Goal: Task Accomplishment & Management: Use online tool/utility

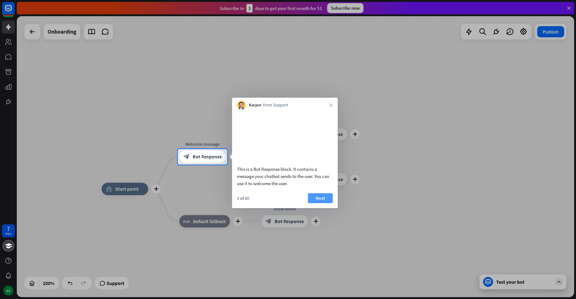
click at [319, 203] on button "Next" at bounding box center [320, 198] width 25 height 10
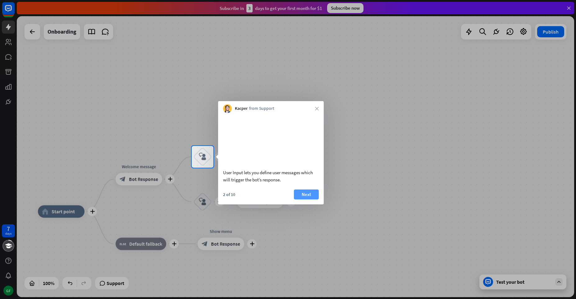
click at [309, 199] on button "Next" at bounding box center [306, 194] width 25 height 10
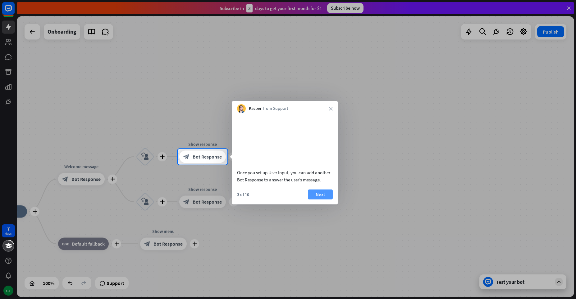
click at [314, 199] on button "Next" at bounding box center [320, 194] width 25 height 10
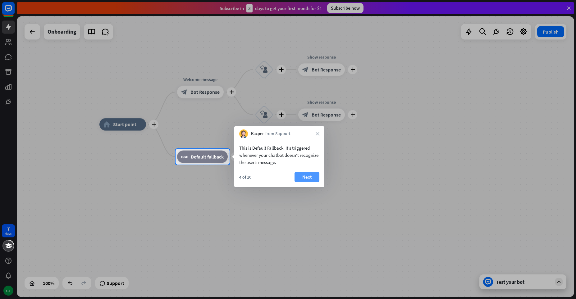
click at [309, 178] on button "Next" at bounding box center [307, 177] width 25 height 10
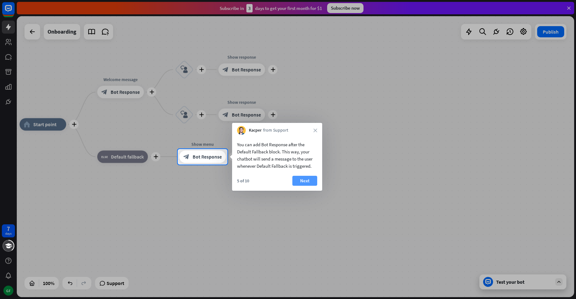
click at [306, 182] on button "Next" at bounding box center [305, 181] width 25 height 10
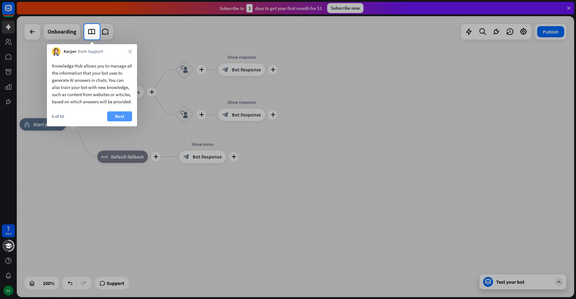
click at [122, 121] on button "Next" at bounding box center [119, 116] width 25 height 10
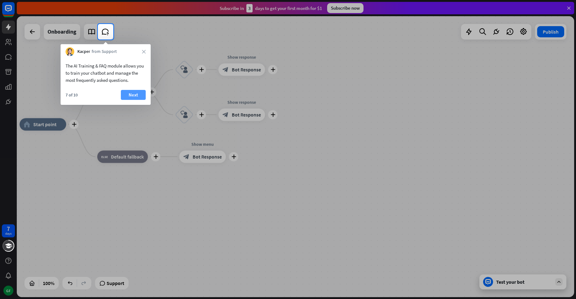
click at [132, 95] on button "Next" at bounding box center [133, 95] width 25 height 10
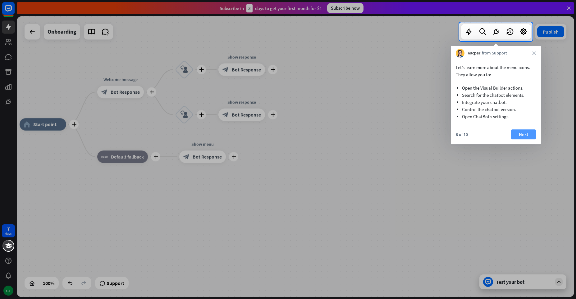
click at [523, 136] on button "Next" at bounding box center [523, 134] width 25 height 10
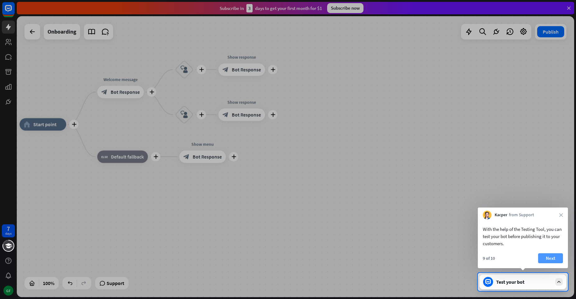
click at [546, 261] on button "Next" at bounding box center [551, 258] width 25 height 10
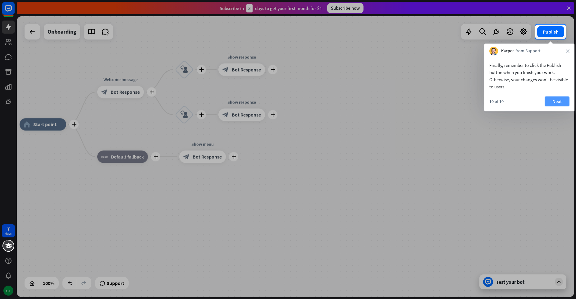
click at [556, 104] on button "Next" at bounding box center [557, 101] width 25 height 10
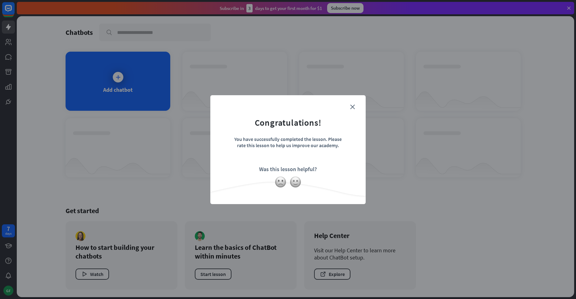
click at [356, 106] on form "Congratulations! You have successfully completed the lesson. Please rate this l…" at bounding box center [288, 140] width 140 height 74
click at [353, 106] on icon "close" at bounding box center [352, 106] width 5 height 5
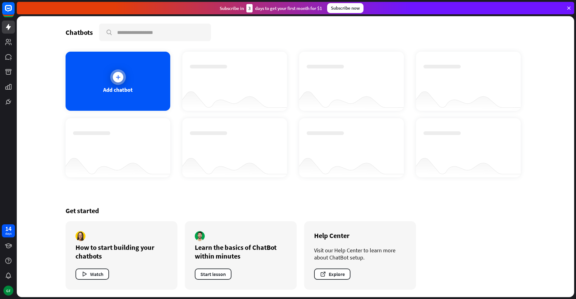
click at [117, 79] on icon at bounding box center [118, 77] width 6 height 6
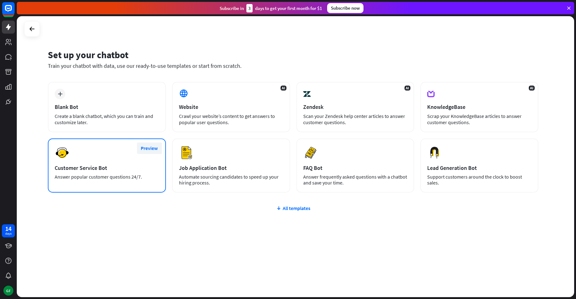
click at [154, 149] on button "Preview" at bounding box center [149, 148] width 25 height 12
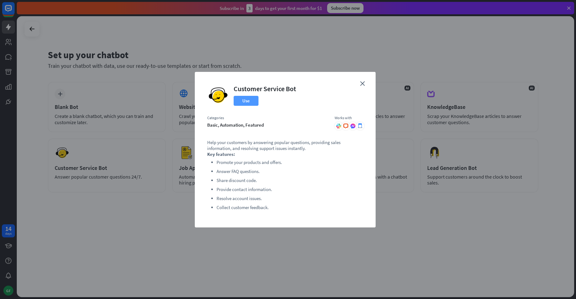
click at [246, 102] on button "Use" at bounding box center [246, 101] width 25 height 10
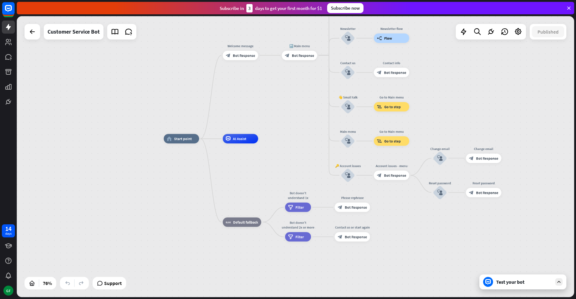
drag, startPoint x: 279, startPoint y: 82, endPoint x: 239, endPoint y: 107, distance: 46.8
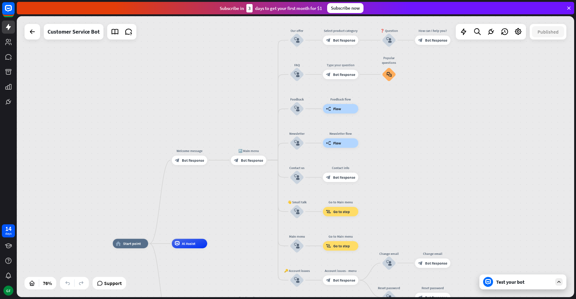
drag, startPoint x: 288, startPoint y: 84, endPoint x: 237, endPoint y: 189, distance: 116.5
click at [237, 189] on div "home_2 Start point Welcome message block_bot_response Bot Response 🔙 Main menu …" at bounding box center [296, 156] width 558 height 281
click at [186, 160] on span "Bot Response" at bounding box center [193, 160] width 22 height 5
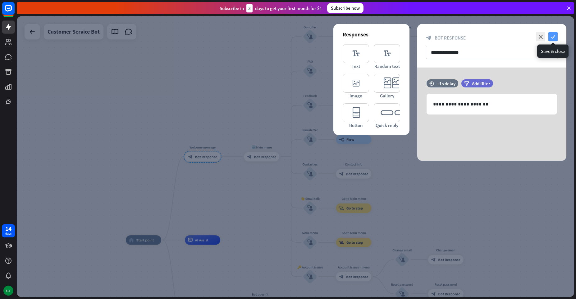
click at [553, 35] on icon "check" at bounding box center [553, 36] width 9 height 9
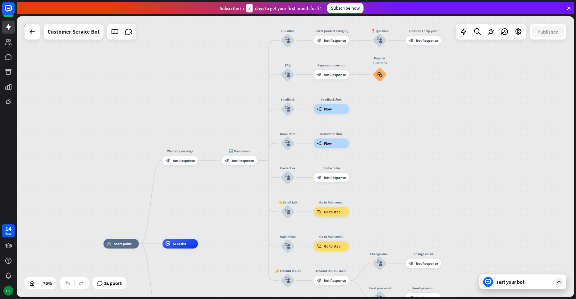
drag, startPoint x: 257, startPoint y: 180, endPoint x: 235, endPoint y: 183, distance: 22.7
click at [235, 183] on div "home_2 Start point Welcome message block_bot_response Bot Response 🔙 Main menu …" at bounding box center [296, 156] width 558 height 281
click at [237, 161] on span "Bot Response" at bounding box center [243, 160] width 22 height 5
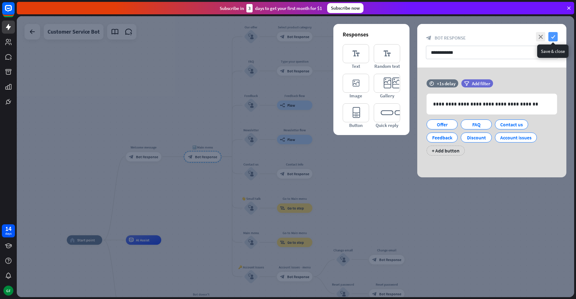
click at [554, 35] on icon "check" at bounding box center [553, 36] width 9 height 9
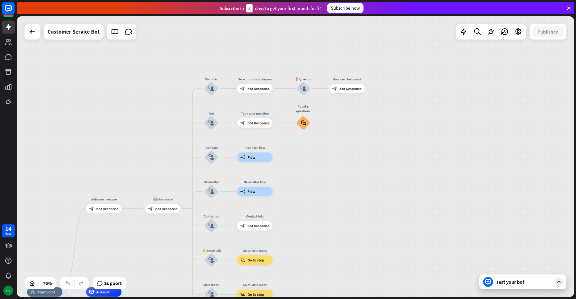
drag, startPoint x: 489, startPoint y: 113, endPoint x: 450, endPoint y: 165, distance: 65.4
click at [450, 165] on div "home_2 Start point Welcome message block_bot_response Bot Response 🔙 Main menu …" at bounding box center [296, 156] width 558 height 281
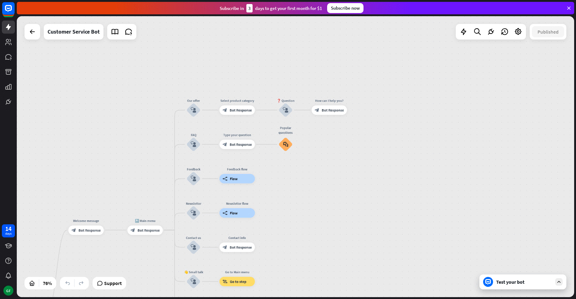
drag, startPoint x: 356, startPoint y: 233, endPoint x: 339, endPoint y: 254, distance: 27.8
click at [339, 254] on div "home_2 Start point Welcome message block_bot_response Bot Response 🔙 Main menu …" at bounding box center [296, 156] width 558 height 281
click at [247, 100] on icon "more_horiz" at bounding box center [247, 99] width 4 height 3
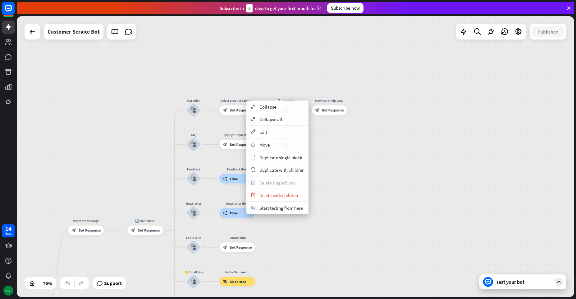
click at [236, 68] on div "home_2 Start point Welcome message block_bot_response Bot Response 🔙 Main menu …" at bounding box center [296, 156] width 558 height 281
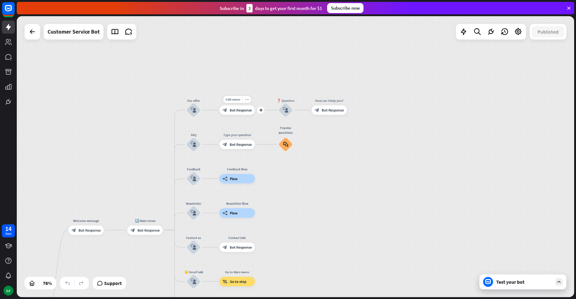
click at [236, 109] on span "Bot Response" at bounding box center [241, 110] width 22 height 5
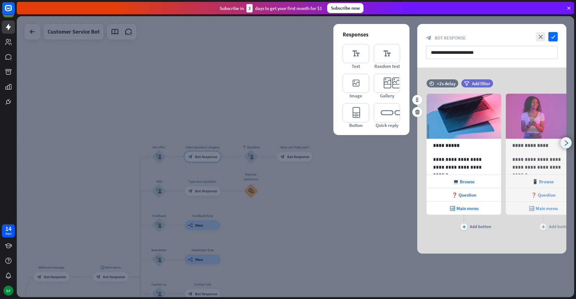
click at [568, 142] on icon "arrowhead_right" at bounding box center [567, 143] width 6 height 6
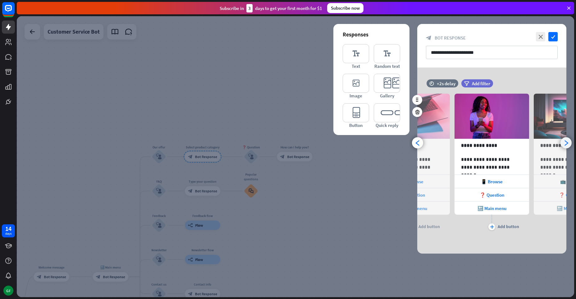
click at [568, 142] on icon "arrowhead_right" at bounding box center [567, 143] width 6 height 6
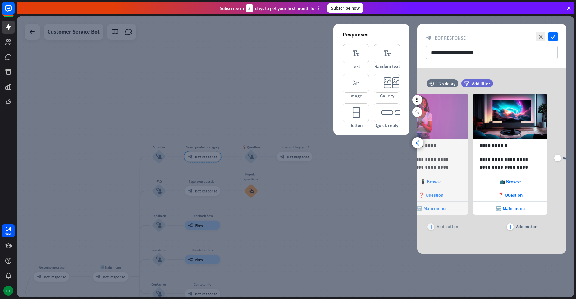
scroll to position [0, 131]
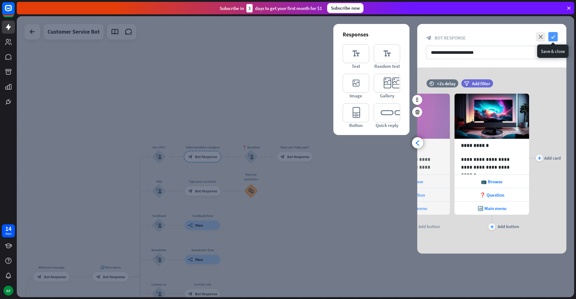
click at [551, 36] on icon "check" at bounding box center [553, 36] width 9 height 9
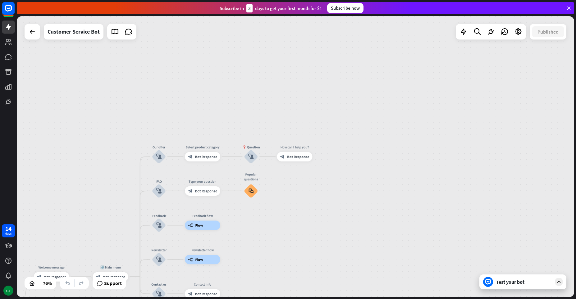
drag, startPoint x: 327, startPoint y: 215, endPoint x: 344, endPoint y: 161, distance: 56.2
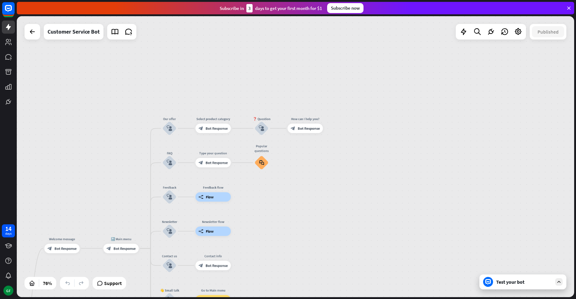
drag, startPoint x: 334, startPoint y: 198, endPoint x: 353, endPoint y: 148, distance: 53.6
click at [353, 148] on div "home_2 Start point Welcome message block_bot_response Bot Response 🔙 Main menu …" at bounding box center [296, 156] width 558 height 281
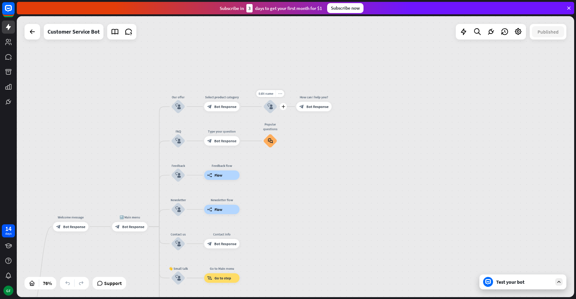
click at [278, 93] on div "more_horiz" at bounding box center [280, 93] width 9 height 7
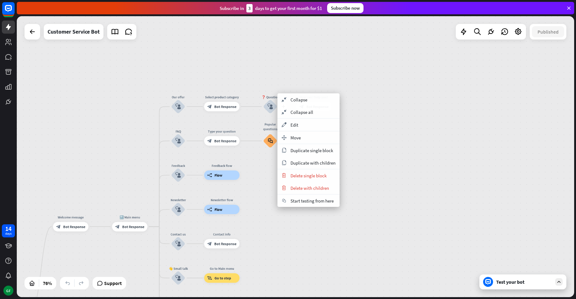
click at [272, 104] on icon "block_user_input" at bounding box center [271, 107] width 6 height 6
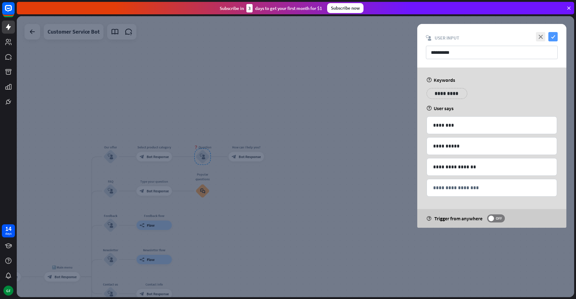
click at [550, 37] on icon "check" at bounding box center [553, 36] width 9 height 9
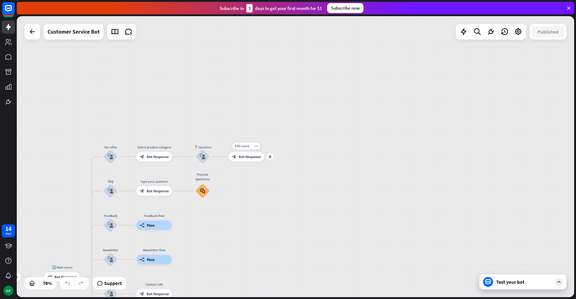
click at [248, 161] on div "block_bot_response Bot Response" at bounding box center [246, 156] width 35 height 9
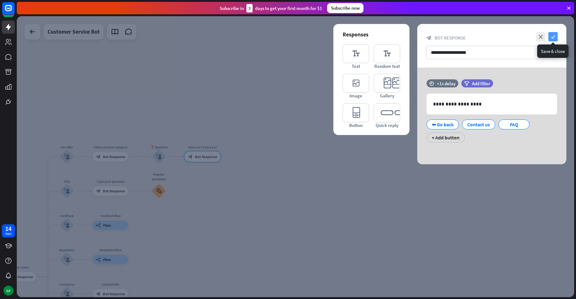
click at [554, 37] on icon "check" at bounding box center [553, 36] width 9 height 9
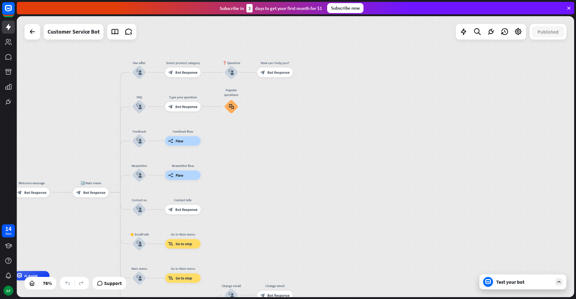
drag, startPoint x: 221, startPoint y: 224, endPoint x: 290, endPoint y: 150, distance: 101.4
click at [290, 150] on div "home_2 Start point Welcome message block_bot_response Bot Response 🔙 Main menu …" at bounding box center [296, 156] width 558 height 281
click at [231, 106] on icon "block_faq" at bounding box center [231, 106] width 5 height 5
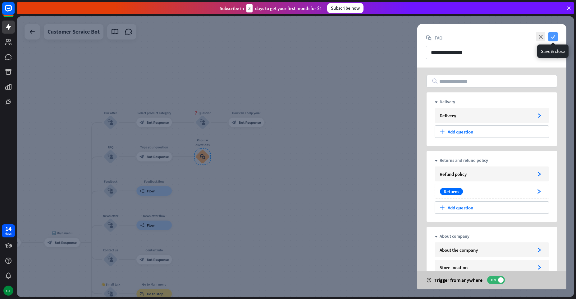
click at [551, 34] on icon "check" at bounding box center [553, 36] width 9 height 9
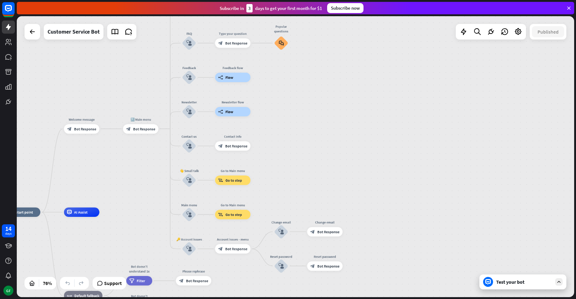
drag, startPoint x: 253, startPoint y: 151, endPoint x: 331, endPoint y: 46, distance: 131.2
click at [331, 46] on div "home_2 Start point Welcome message block_bot_response Bot Response 🔙 Main menu …" at bounding box center [296, 156] width 558 height 281
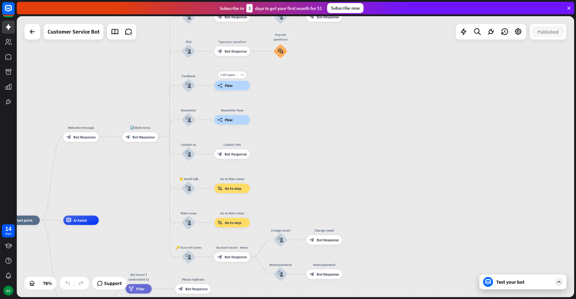
click at [233, 90] on div "Edit name more_horiz builder_tree Flow" at bounding box center [232, 85] width 35 height 9
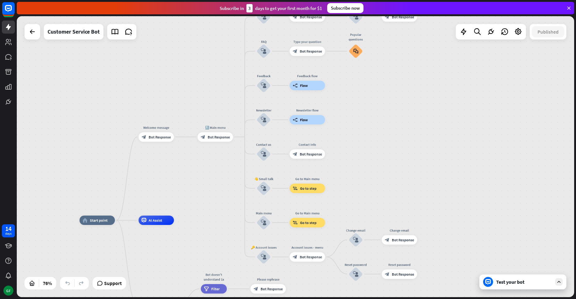
drag, startPoint x: 104, startPoint y: 97, endPoint x: 180, endPoint y: 94, distance: 76.6
click at [180, 95] on div "home_2 Start point Welcome message block_bot_response Bot Response 🔙 Main menu …" at bounding box center [296, 156] width 558 height 281
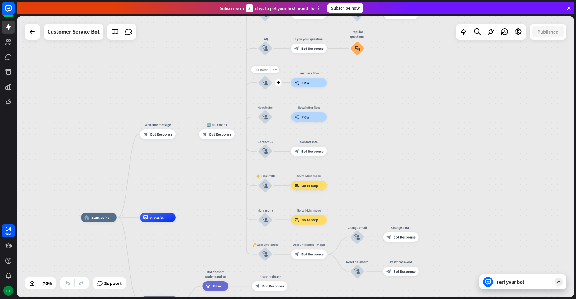
click at [264, 83] on icon "block_user_input" at bounding box center [265, 83] width 6 height 6
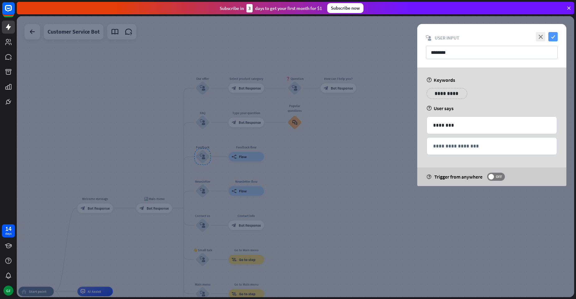
click at [553, 35] on icon "check" at bounding box center [553, 36] width 9 height 9
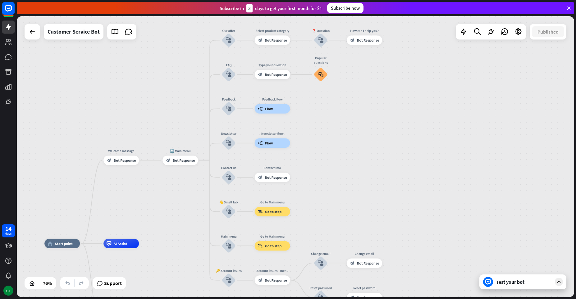
drag, startPoint x: 330, startPoint y: 201, endPoint x: 359, endPoint y: 149, distance: 59.3
click at [359, 149] on div "home_2 Start point Welcome message block_bot_response Bot Response 🔙 Main menu …" at bounding box center [296, 156] width 558 height 281
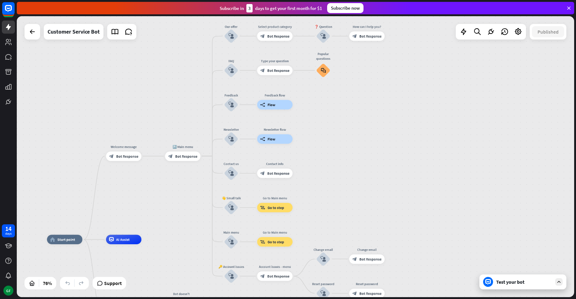
click at [490, 284] on icon at bounding box center [489, 282] width 6 height 6
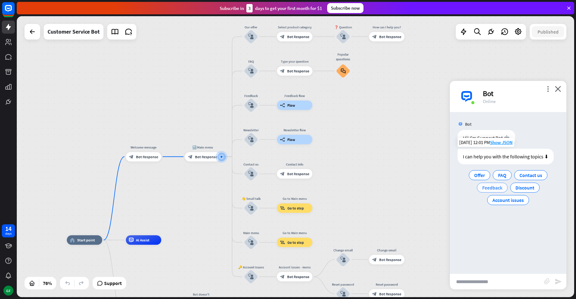
click at [489, 189] on span "Feedback" at bounding box center [493, 187] width 20 height 6
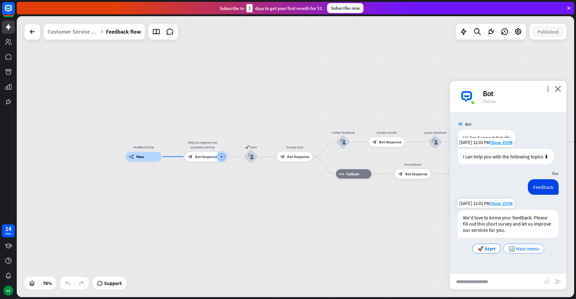
click at [525, 247] on span "🔙 Main menu" at bounding box center [524, 248] width 30 height 6
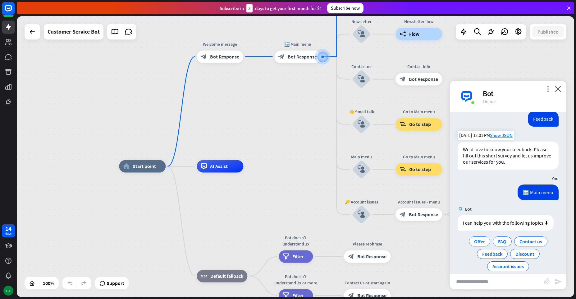
scroll to position [76, 0]
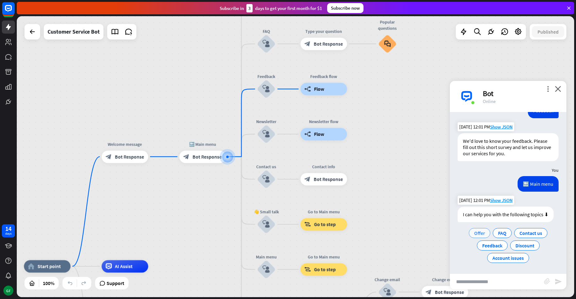
click at [481, 234] on span "Offer" at bounding box center [479, 233] width 11 height 6
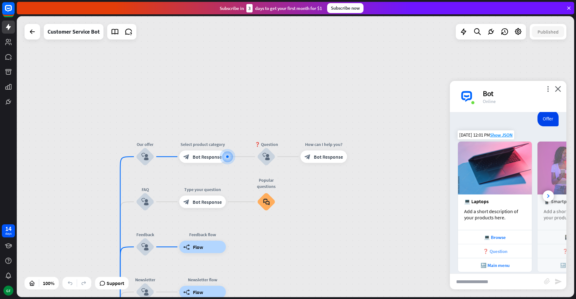
scroll to position [211, 0]
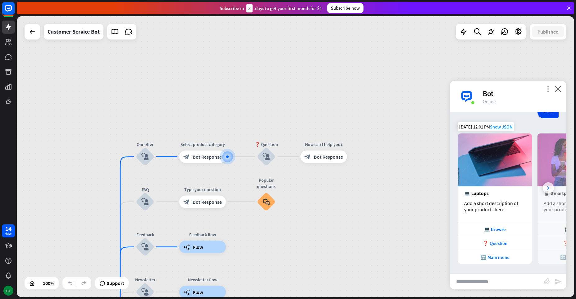
click at [546, 187] on div at bounding box center [548, 187] width 11 height 11
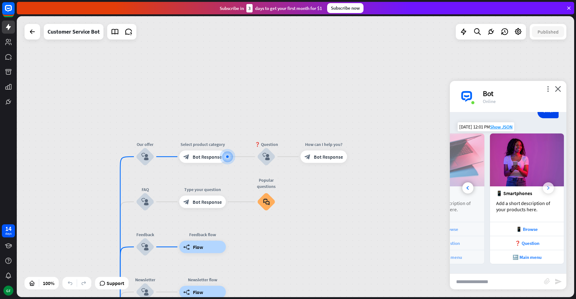
scroll to position [0, 69]
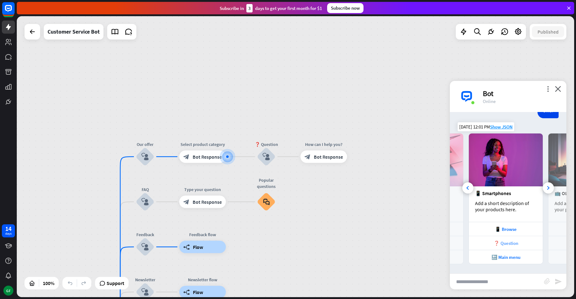
click at [499, 242] on div "❓ Question" at bounding box center [506, 243] width 68 height 6
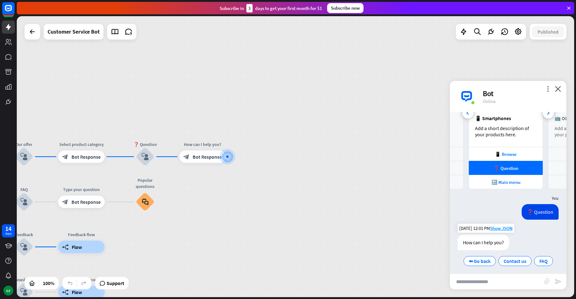
scroll to position [289, 0]
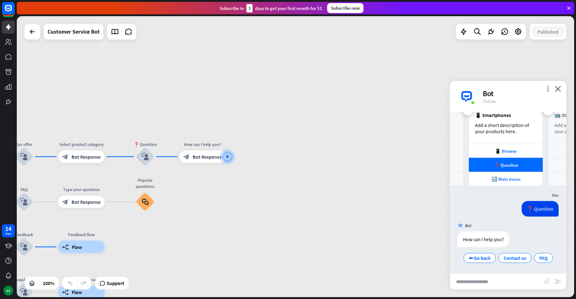
click at [472, 278] on input "text" at bounding box center [497, 282] width 94 height 16
type input "*****"
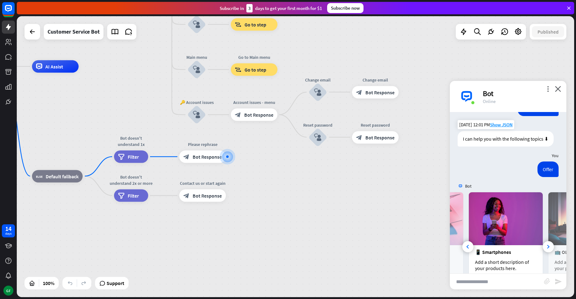
scroll to position [147, 0]
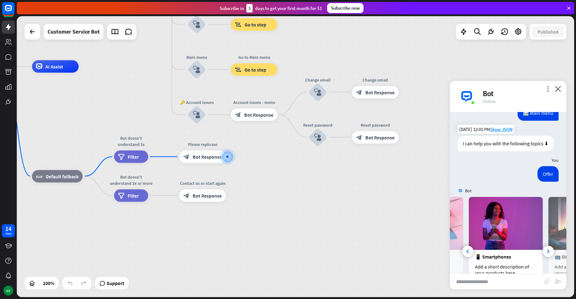
drag, startPoint x: 311, startPoint y: 192, endPoint x: 303, endPoint y: 189, distance: 8.7
click at [310, 192] on div "home_2 Start point Welcome message block_bot_response Bot Response 🔙 Main menu …" at bounding box center [233, 207] width 558 height 281
click at [127, 154] on span "Filter" at bounding box center [132, 157] width 11 height 6
click at [126, 154] on div at bounding box center [296, 156] width 558 height 281
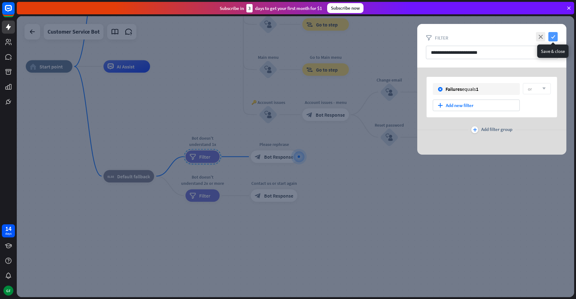
click at [555, 36] on icon "check" at bounding box center [553, 36] width 9 height 9
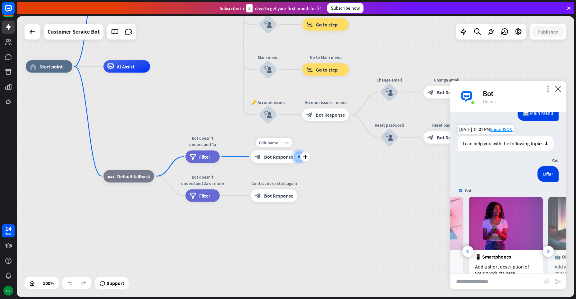
click at [265, 157] on span "Bot Response" at bounding box center [278, 157] width 29 height 6
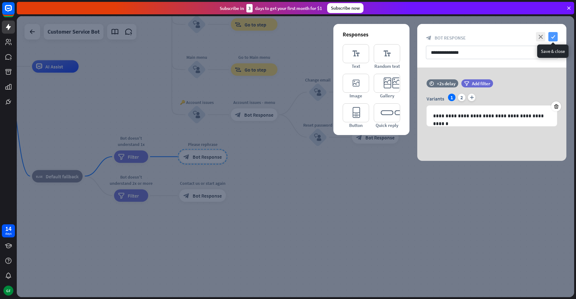
click at [551, 39] on icon "check" at bounding box center [553, 36] width 9 height 9
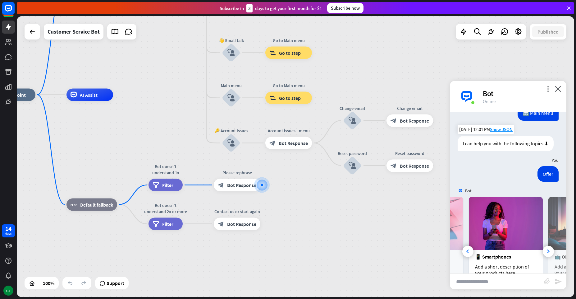
drag, startPoint x: 261, startPoint y: 157, endPoint x: 296, endPoint y: 185, distance: 44.6
click at [296, 185] on div "home_2 Start point Welcome message block_bot_response Bot Response 🔙 Main menu …" at bounding box center [268, 235] width 558 height 281
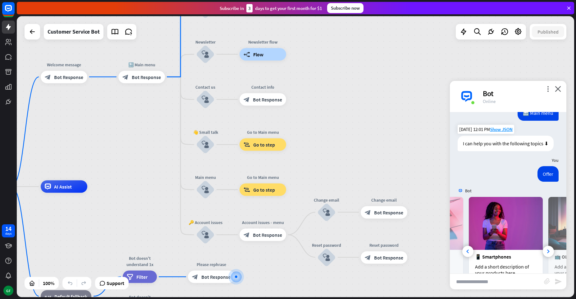
drag, startPoint x: 154, startPoint y: 130, endPoint x: 127, endPoint y: 223, distance: 97.0
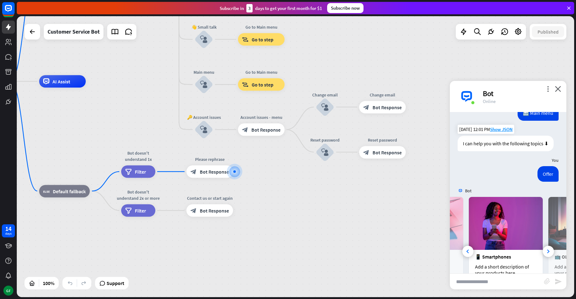
drag, startPoint x: 267, startPoint y: 260, endPoint x: 267, endPoint y: 154, distance: 106.6
click at [267, 154] on div "home_2 Start point Welcome message block_bot_response Bot Response 🔙 Main menu …" at bounding box center [240, 221] width 558 height 281
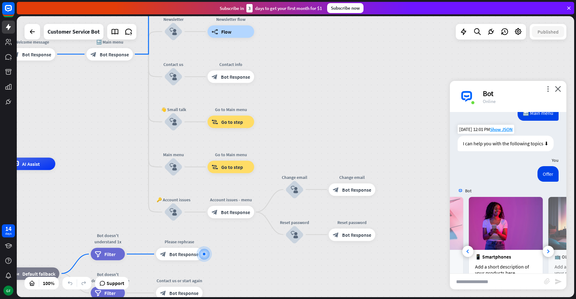
drag, startPoint x: 153, startPoint y: 89, endPoint x: 122, endPoint y: 174, distance: 91.2
click at [120, 175] on div "home_2 Start point Welcome message block_bot_response Bot Response 🔙 Main menu …" at bounding box center [210, 304] width 558 height 281
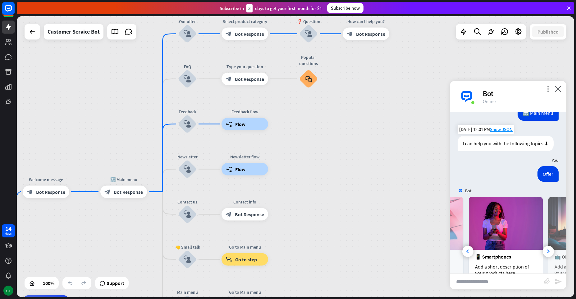
drag, startPoint x: 318, startPoint y: 118, endPoint x: 334, endPoint y: 251, distance: 134.6
click at [334, 251] on div "home_2 Start point Welcome message block_bot_response Bot Response 🔙 Main menu …" at bounding box center [296, 156] width 558 height 281
click at [245, 78] on span "Bot Response" at bounding box center [249, 79] width 29 height 6
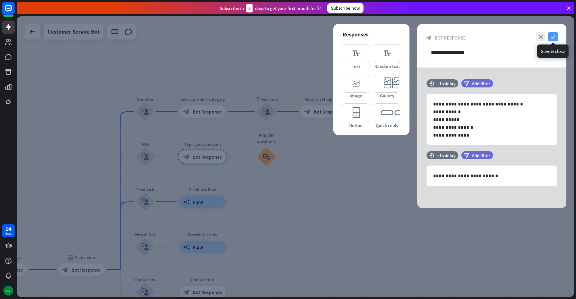
click at [555, 36] on icon "check" at bounding box center [553, 36] width 9 height 9
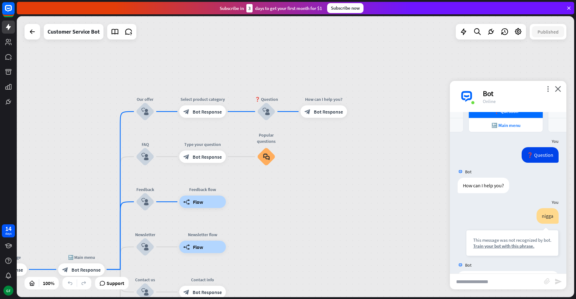
scroll to position [371, 0]
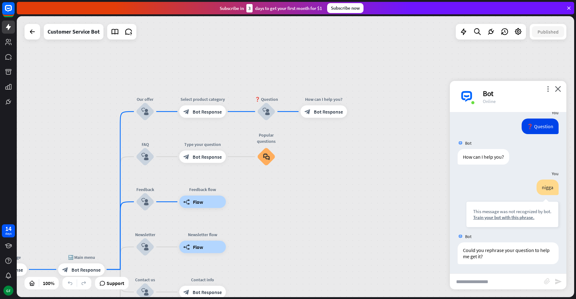
click at [479, 280] on input "text" at bounding box center [497, 282] width 94 height 16
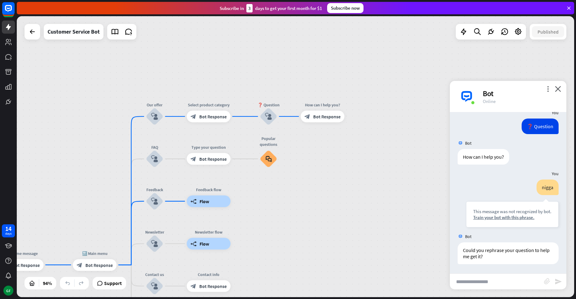
click at [480, 285] on input "text" at bounding box center [497, 282] width 94 height 16
type input "**********"
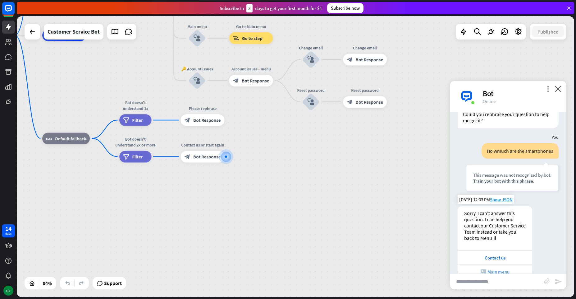
scroll to position [522, 0]
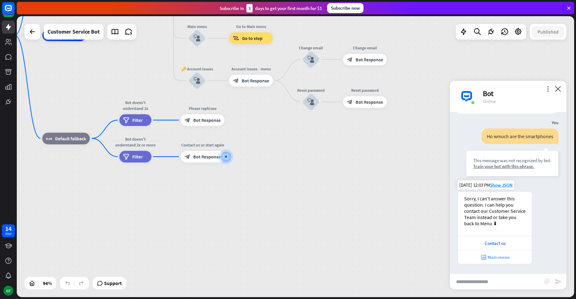
click at [491, 259] on div "🔙 Main menu" at bounding box center [495, 257] width 68 height 6
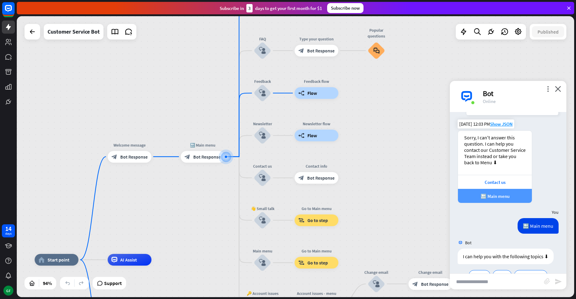
scroll to position [625, 0]
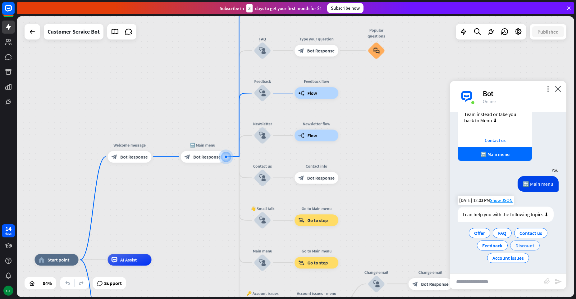
click at [520, 245] on span "Discount" at bounding box center [525, 245] width 19 height 6
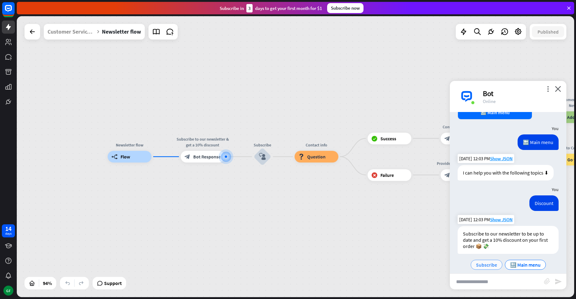
scroll to position [673, 0]
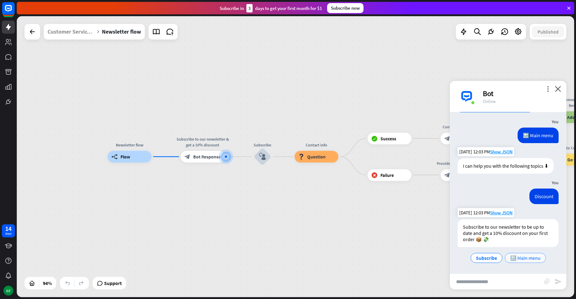
click at [516, 257] on span "🔙 Main menu" at bounding box center [526, 258] width 30 height 6
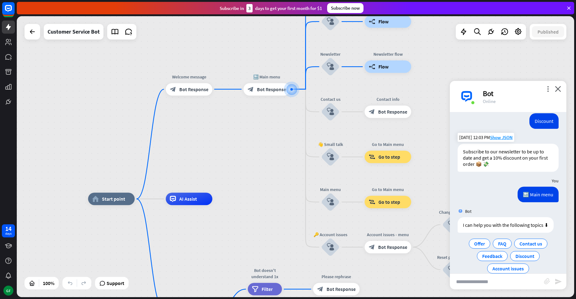
scroll to position [759, 0]
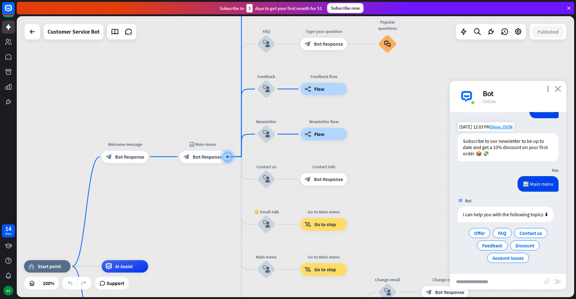
click at [557, 87] on icon "close" at bounding box center [558, 89] width 6 height 6
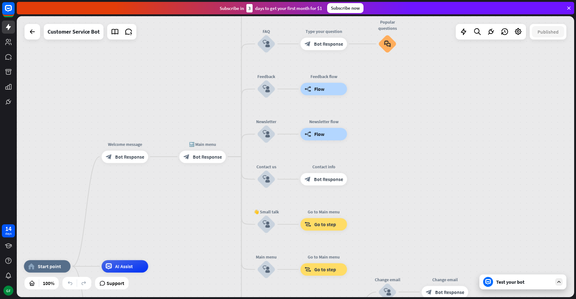
drag, startPoint x: 380, startPoint y: 119, endPoint x: 479, endPoint y: 151, distance: 103.6
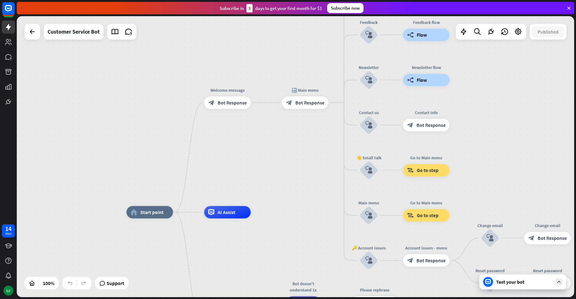
drag, startPoint x: 201, startPoint y: 193, endPoint x: 306, endPoint y: 130, distance: 122.6
click at [305, 130] on div "home_2 Start point Welcome message block_bot_response Bot Response 🔙 Main menu …" at bounding box center [296, 156] width 558 height 281
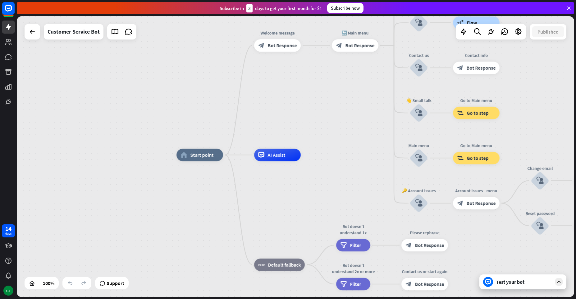
drag, startPoint x: 243, startPoint y: 172, endPoint x: 296, endPoint y: 122, distance: 73.0
click at [296, 122] on div "home_2 Start point Welcome message block_bot_response Bot Response 🔙 Main menu …" at bounding box center [296, 156] width 558 height 281
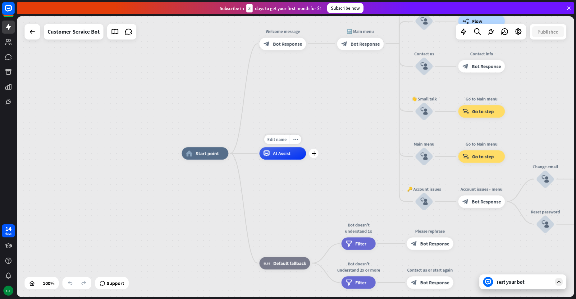
click at [278, 153] on span "AI Assist" at bounding box center [282, 153] width 18 height 6
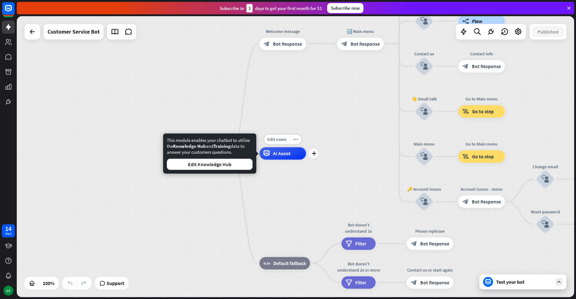
click at [278, 153] on span "AI Assist" at bounding box center [282, 153] width 18 height 6
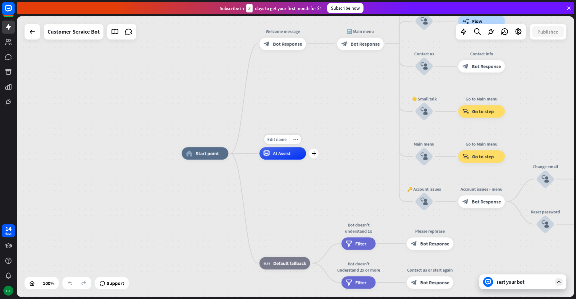
click at [278, 153] on span "AI Assist" at bounding box center [282, 153] width 18 height 6
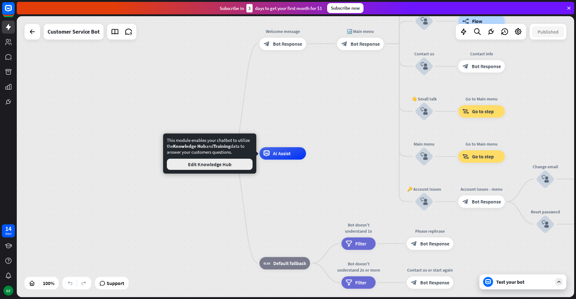
click at [200, 164] on button "Edit Knowledge Hub" at bounding box center [210, 164] width 86 height 11
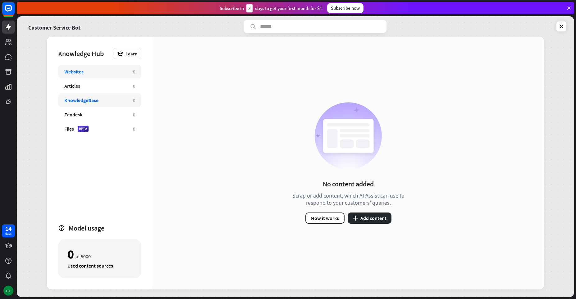
click at [70, 101] on div "KnowledgeBase" at bounding box center [81, 100] width 34 height 6
click at [78, 115] on div "Zendesk" at bounding box center [73, 114] width 18 height 6
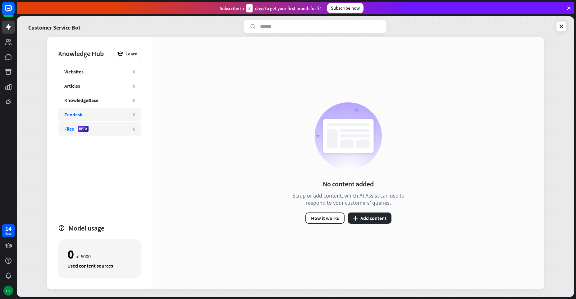
click at [71, 126] on div "Files" at bounding box center [69, 129] width 10 height 6
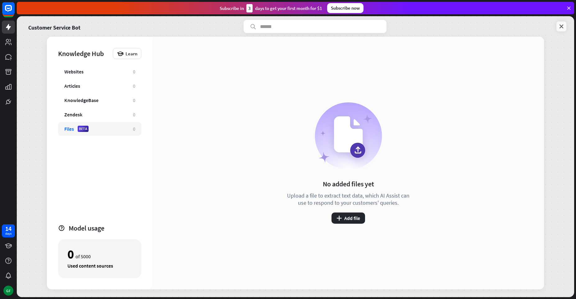
click at [562, 27] on icon at bounding box center [562, 26] width 6 height 6
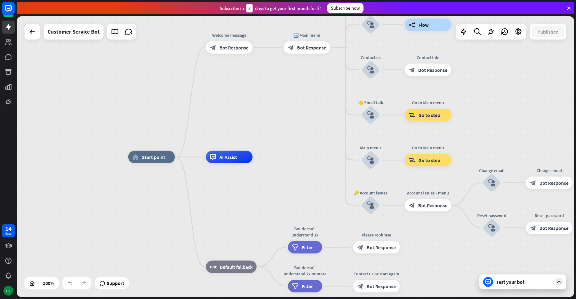
drag, startPoint x: 272, startPoint y: 110, endPoint x: 244, endPoint y: 132, distance: 35.8
click at [243, 134] on div "home_2 Start point Welcome message block_bot_response Bot Response 🔙 Main menu …" at bounding box center [296, 156] width 558 height 281
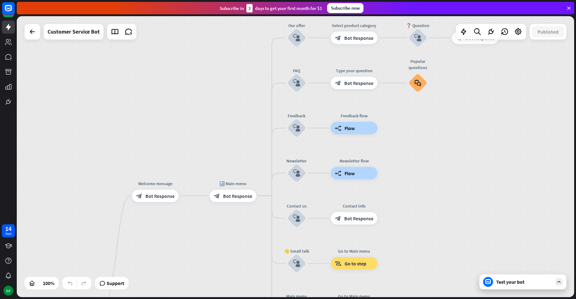
drag, startPoint x: 469, startPoint y: 80, endPoint x: 425, endPoint y: 205, distance: 133.4
click at [425, 205] on div "home_2 Start point Welcome message block_bot_response Bot Response 🔙 Main menu …" at bounding box center [296, 156] width 558 height 281
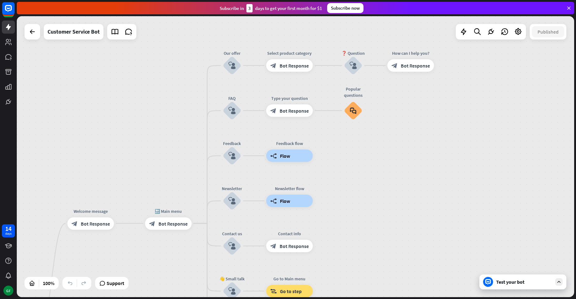
drag, startPoint x: 488, startPoint y: 125, endPoint x: 409, endPoint y: 158, distance: 86.2
click at [409, 158] on div "home_2 Start point Welcome message block_bot_response Bot Response 🔙 Main menu …" at bounding box center [296, 156] width 558 height 281
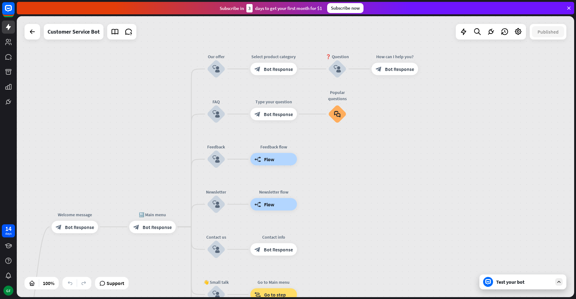
drag, startPoint x: 337, startPoint y: 169, endPoint x: 336, endPoint y: 160, distance: 9.7
click at [336, 160] on div "home_2 Start point Welcome message block_bot_response Bot Response 🔙 Main menu …" at bounding box center [296, 156] width 558 height 281
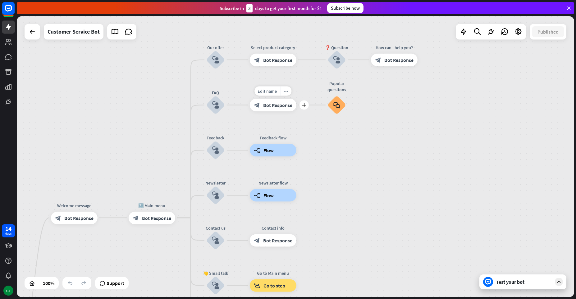
click at [274, 104] on span "Bot Response" at bounding box center [277, 105] width 29 height 6
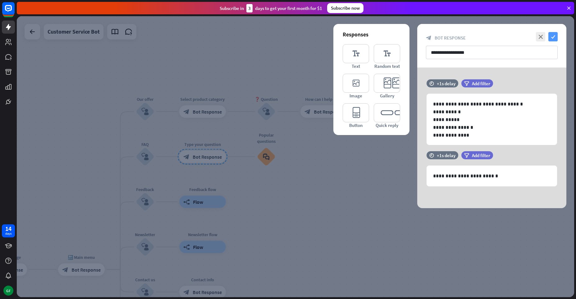
click at [552, 35] on icon "check" at bounding box center [553, 36] width 9 height 9
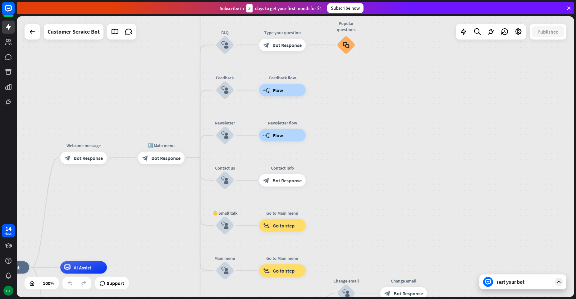
drag, startPoint x: 90, startPoint y: 149, endPoint x: 214, endPoint y: 26, distance: 173.7
click at [214, 26] on div "home_2 Start point Welcome message block_bot_response Bot Response 🔙 Main menu …" at bounding box center [296, 156] width 558 height 281
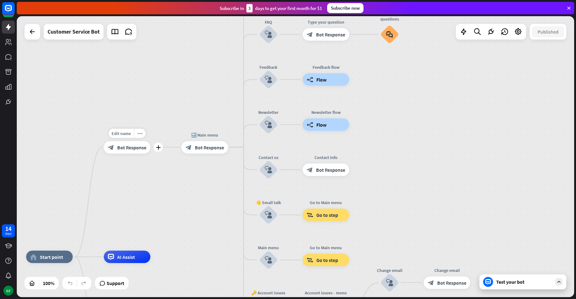
click at [120, 152] on div "block_bot_response Bot Response" at bounding box center [127, 147] width 47 height 12
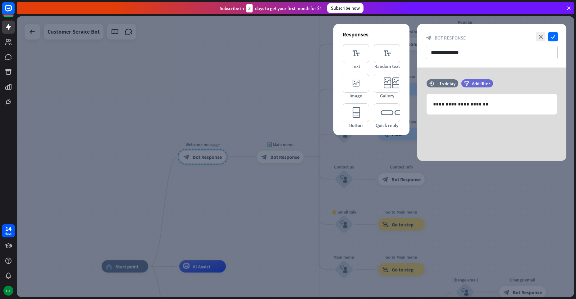
click at [266, 196] on div at bounding box center [296, 156] width 558 height 281
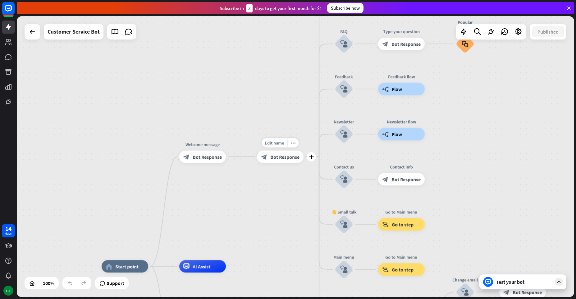
click at [276, 154] on span "Bot Response" at bounding box center [285, 157] width 29 height 6
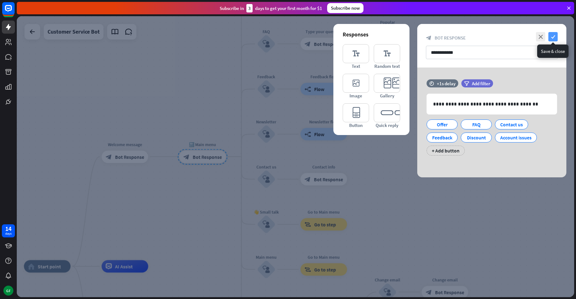
click at [554, 37] on icon "check" at bounding box center [553, 36] width 9 height 9
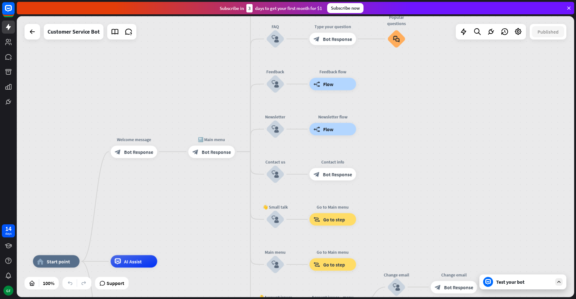
drag, startPoint x: 102, startPoint y: 203, endPoint x: 146, endPoint y: 178, distance: 50.8
click at [146, 178] on div "home_2 Start point Welcome message block_bot_response Bot Response 🔙 Main menu …" at bounding box center [296, 156] width 558 height 281
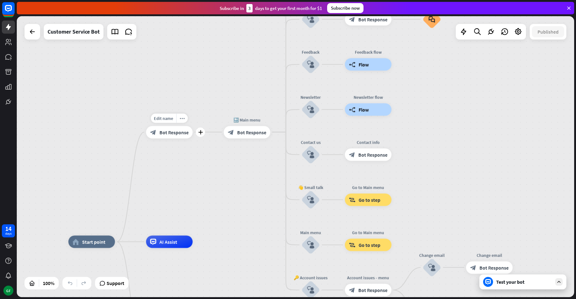
click at [167, 134] on span "Bot Response" at bounding box center [174, 132] width 29 height 6
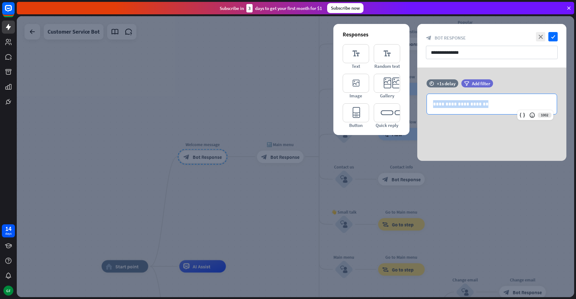
drag, startPoint x: 491, startPoint y: 106, endPoint x: 411, endPoint y: 103, distance: 79.6
click at [411, 103] on div "**********" at bounding box center [492, 113] width 165 height 93
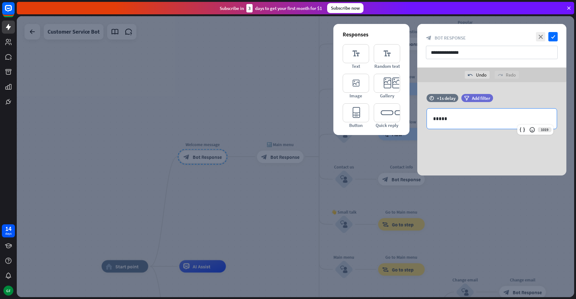
click at [291, 81] on div at bounding box center [296, 156] width 558 height 281
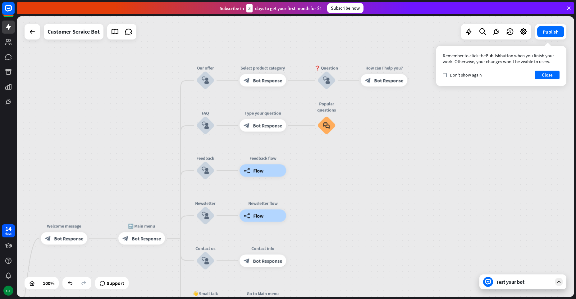
drag, startPoint x: 247, startPoint y: 95, endPoint x: 115, endPoint y: 171, distance: 152.6
click at [115, 171] on div "home_2 Start point Welcome message block_bot_response Bot Response 🔙 Main menu …" at bounding box center [296, 156] width 558 height 281
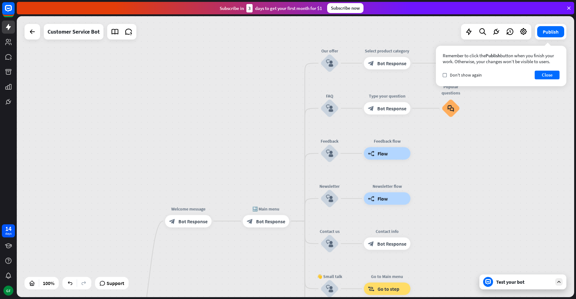
drag, startPoint x: 120, startPoint y: 118, endPoint x: 245, endPoint y: 95, distance: 127.1
click at [245, 95] on div "home_2 Start point Welcome message block_bot_response Bot Response 🔙 Main menu …" at bounding box center [296, 156] width 558 height 281
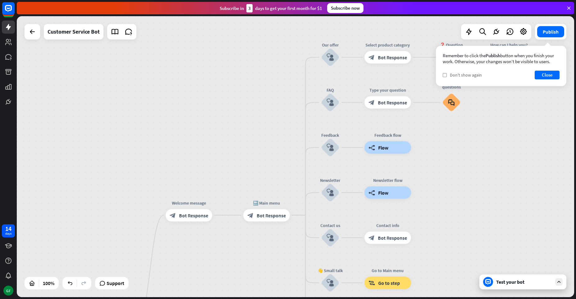
click at [449, 76] on div "check Don't show again" at bounding box center [462, 75] width 39 height 6
click at [544, 73] on button "Close" at bounding box center [547, 75] width 25 height 9
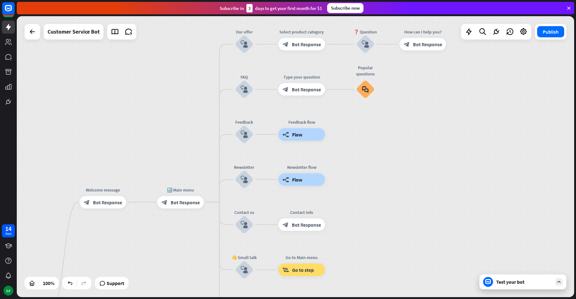
drag, startPoint x: 230, startPoint y: 136, endPoint x: 135, endPoint y: 131, distance: 95.3
click at [135, 131] on div "home_2 Start point Welcome message block_bot_response Bot Response 🔙 Main menu …" at bounding box center [296, 156] width 558 height 281
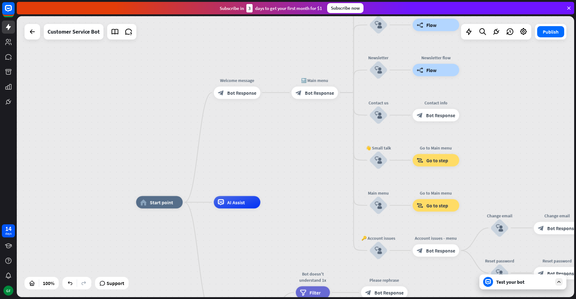
drag, startPoint x: 127, startPoint y: 140, endPoint x: 270, endPoint y: 22, distance: 185.6
click at [270, 22] on div "home_2 Start point Welcome message block_bot_response Bot Response 🔙 Main menu …" at bounding box center [296, 156] width 558 height 281
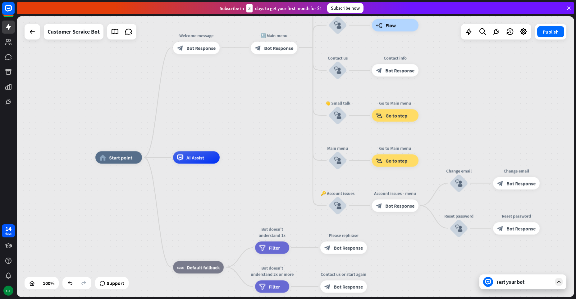
drag, startPoint x: 293, startPoint y: 168, endPoint x: 252, endPoint y: 123, distance: 60.5
click at [252, 123] on div "home_2 Start point Welcome message block_bot_response Bot Response 🔙 Main menu …" at bounding box center [296, 156] width 558 height 281
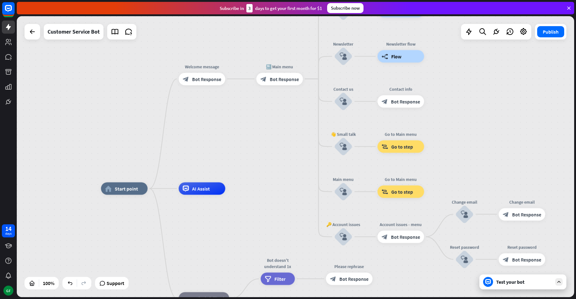
drag, startPoint x: 246, startPoint y: 112, endPoint x: 251, endPoint y: 141, distance: 29.3
click at [251, 141] on div "home_2 Start point Welcome message block_bot_response Bot Response 🔙 Main menu …" at bounding box center [296, 156] width 558 height 281
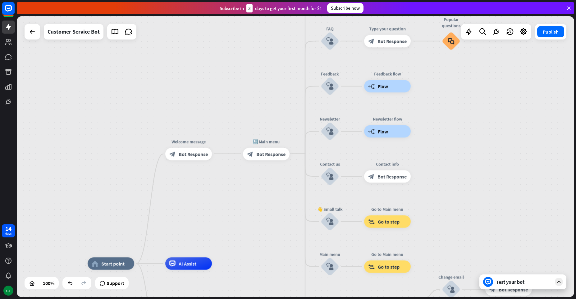
drag, startPoint x: 261, startPoint y: 121, endPoint x: 251, endPoint y: 197, distance: 76.6
click at [251, 197] on div "home_2 Start point Welcome message block_bot_response Bot Response 🔙 Main menu …" at bounding box center [296, 156] width 558 height 281
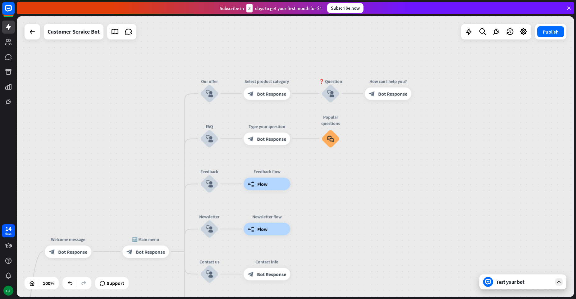
drag, startPoint x: 261, startPoint y: 95, endPoint x: 134, endPoint y: 193, distance: 160.7
click at [134, 193] on div "home_2 Start point Welcome message block_bot_response Bot Response 🔙 Main menu …" at bounding box center [296, 156] width 558 height 281
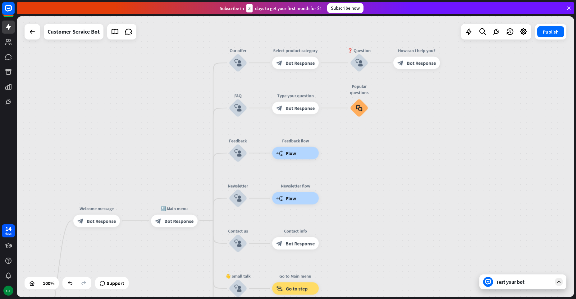
drag, startPoint x: 121, startPoint y: 134, endPoint x: 156, endPoint y: 103, distance: 47.4
click at [156, 103] on div "home_2 Start point Welcome message block_bot_response Bot Response 🔙 Main menu …" at bounding box center [296, 156] width 558 height 281
drag, startPoint x: 290, startPoint y: 109, endPoint x: 284, endPoint y: 111, distance: 6.2
click at [284, 111] on div "block_bot_response Bot Response" at bounding box center [295, 108] width 47 height 12
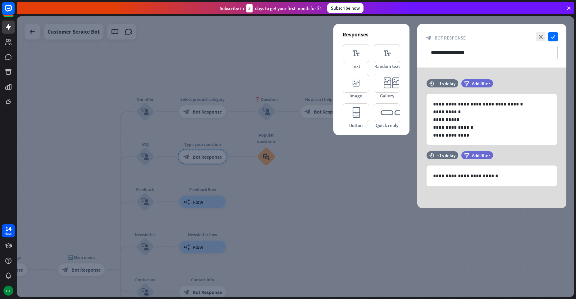
click at [365, 151] on div at bounding box center [296, 156] width 558 height 281
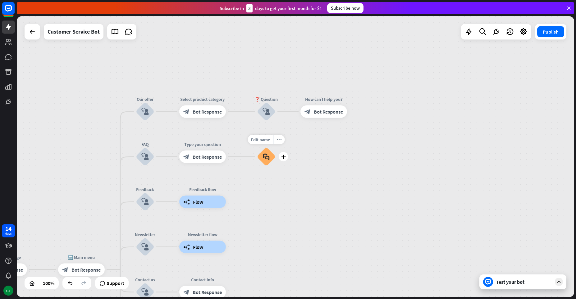
click at [257, 154] on div "Edit name more_horiz plus Popular questions block_faq" at bounding box center [266, 156] width 19 height 19
click at [263, 156] on icon "block_faq" at bounding box center [266, 156] width 7 height 7
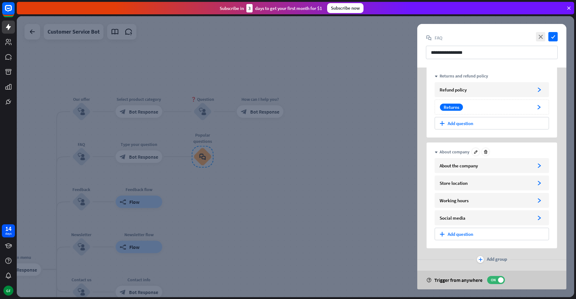
scroll to position [89, 0]
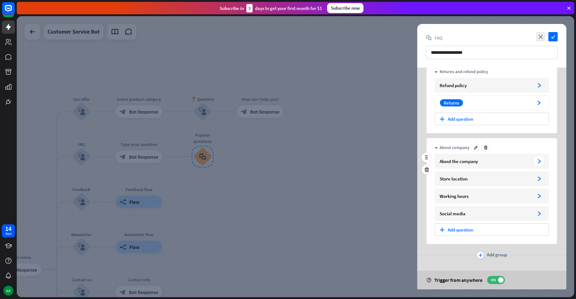
click at [541, 161] on icon "arrowhead_right" at bounding box center [539, 161] width 5 height 5
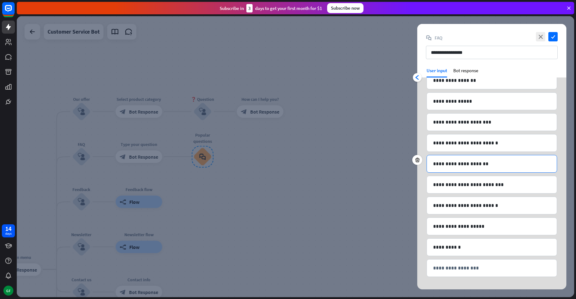
scroll to position [17, 0]
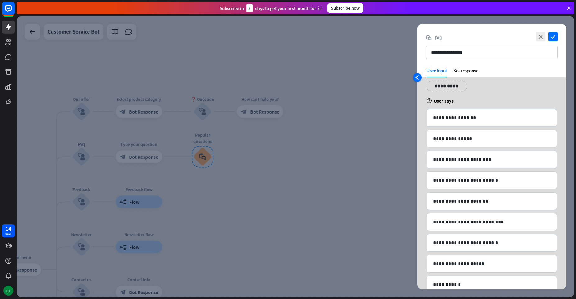
click at [415, 78] on icon "arrowhead_left" at bounding box center [417, 77] width 5 height 5
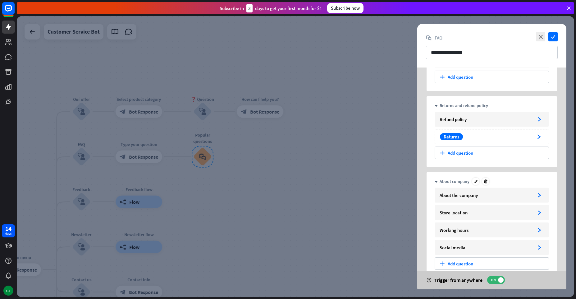
scroll to position [89, 0]
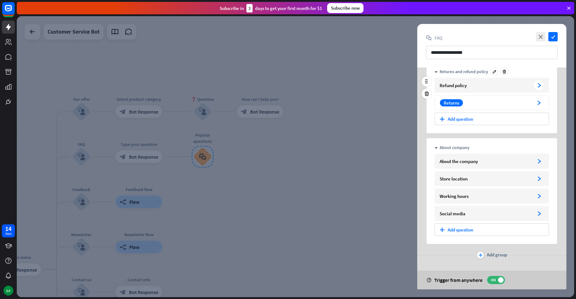
click at [539, 86] on icon "arrowhead_right" at bounding box center [539, 85] width 5 height 5
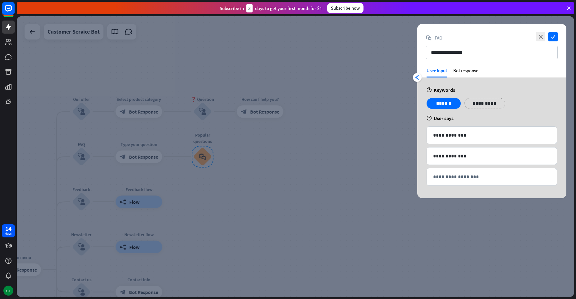
scroll to position [0, 0]
click at [463, 67] on div "Bot response" at bounding box center [466, 72] width 25 height 10
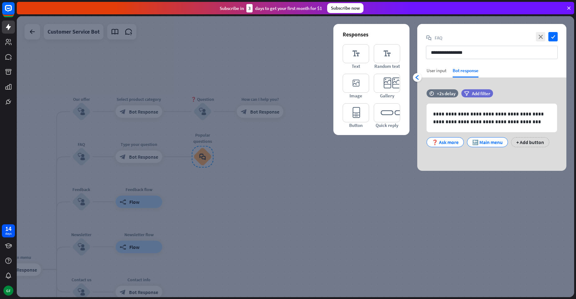
click at [429, 71] on div "User input" at bounding box center [437, 70] width 20 height 6
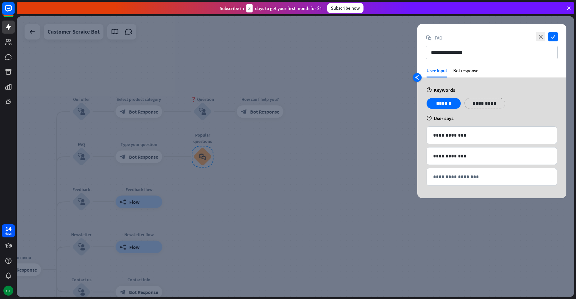
click at [417, 76] on icon "arrowhead_left" at bounding box center [417, 77] width 5 height 5
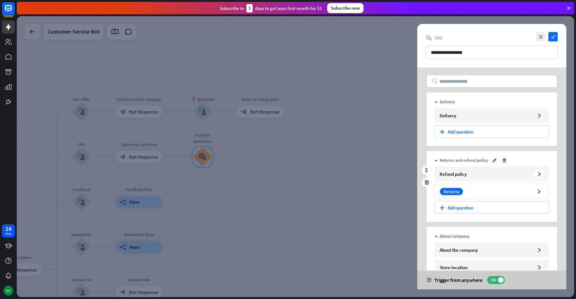
click at [539, 176] on div "arrowhead_right" at bounding box center [539, 174] width 10 height 10
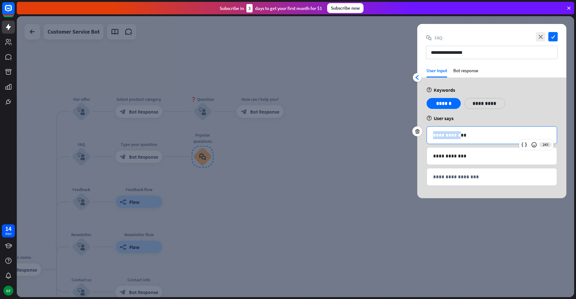
drag, startPoint x: 432, startPoint y: 137, endPoint x: 460, endPoint y: 136, distance: 27.4
click at [460, 136] on div "**********" at bounding box center [492, 135] width 130 height 17
click at [472, 136] on p "**********" at bounding box center [492, 135] width 118 height 8
click at [460, 69] on div "Bot response" at bounding box center [466, 72] width 25 height 10
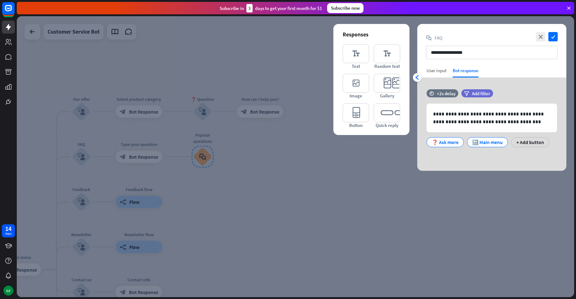
click at [437, 73] on div "User input" at bounding box center [437, 70] width 20 height 6
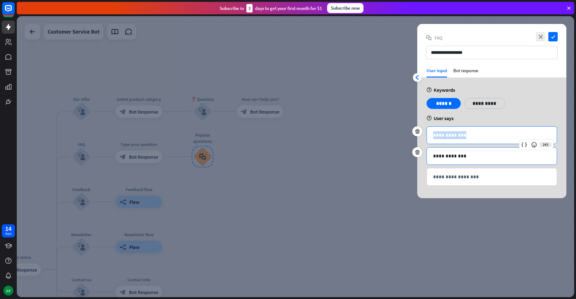
drag, startPoint x: 437, startPoint y: 128, endPoint x: 481, endPoint y: 148, distance: 48.0
click at [481, 148] on div "**********" at bounding box center [492, 157] width 131 height 62
click at [477, 134] on p "**********" at bounding box center [492, 135] width 118 height 8
click at [437, 156] on p "**********" at bounding box center [492, 156] width 118 height 8
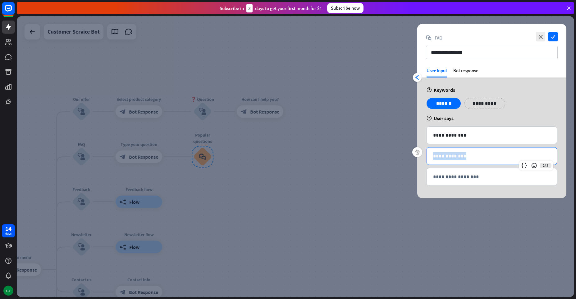
click at [483, 160] on div "**********" at bounding box center [492, 155] width 130 height 17
click at [417, 76] on icon "arrowhead_left" at bounding box center [417, 77] width 5 height 5
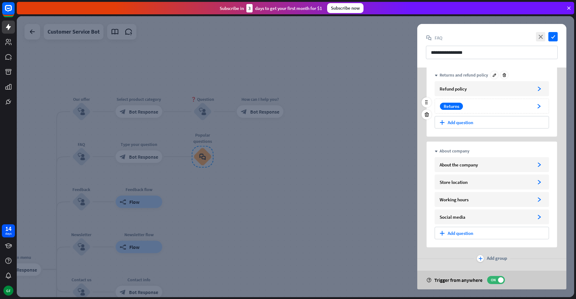
scroll to position [89, 0]
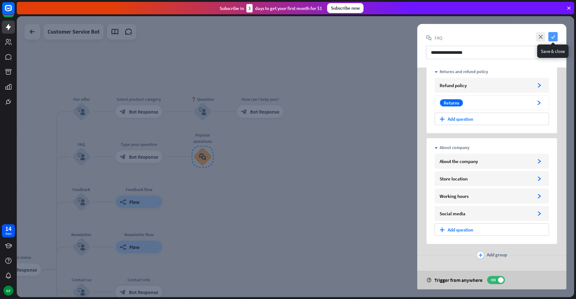
click at [556, 37] on icon "check" at bounding box center [553, 36] width 9 height 9
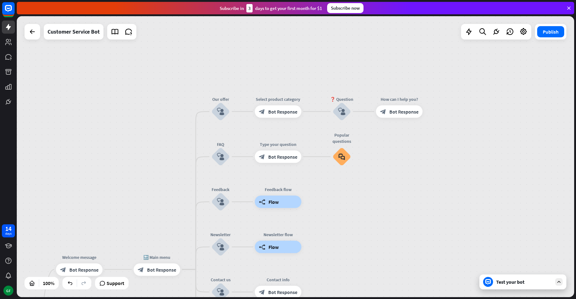
drag, startPoint x: 130, startPoint y: 91, endPoint x: 309, endPoint y: 93, distance: 179.4
click at [309, 93] on div "home_2 Start point Welcome message block_bot_response Bot Response 🔙 Main menu …" at bounding box center [296, 156] width 558 height 281
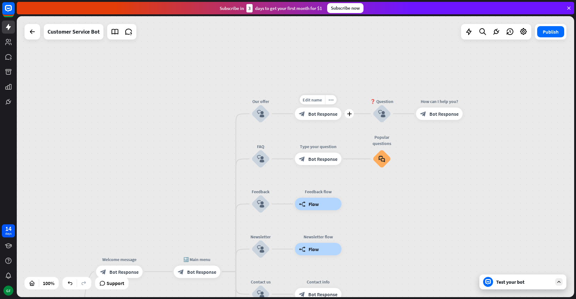
click at [323, 115] on span "Bot Response" at bounding box center [322, 114] width 29 height 6
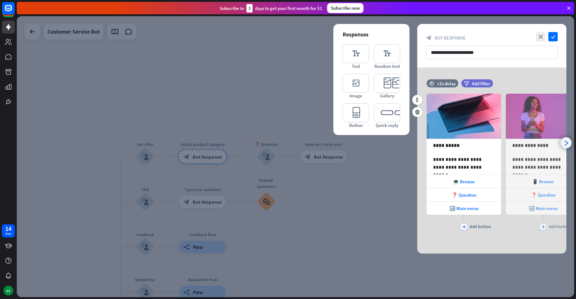
click at [562, 143] on div "arrowhead_right" at bounding box center [566, 142] width 11 height 11
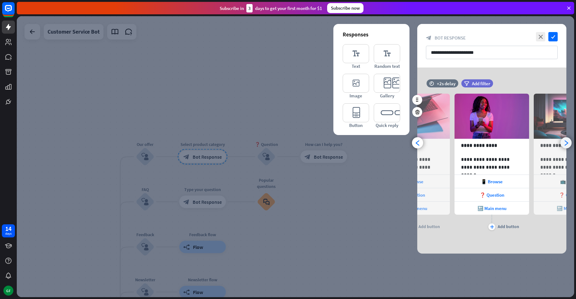
click at [562, 143] on div "arrowhead_right" at bounding box center [566, 142] width 11 height 11
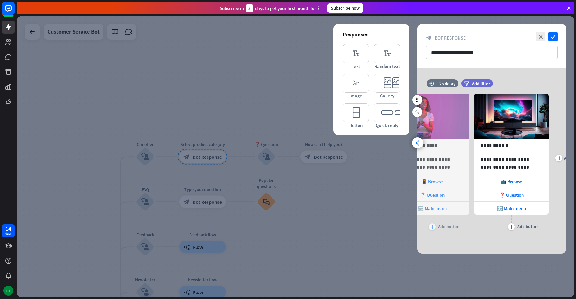
scroll to position [0, 131]
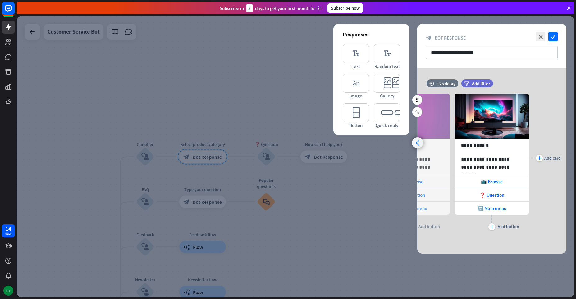
click at [415, 144] on icon "arrowhead_left" at bounding box center [418, 143] width 6 height 6
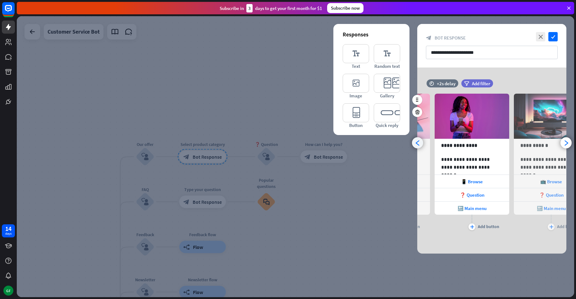
scroll to position [0, 51]
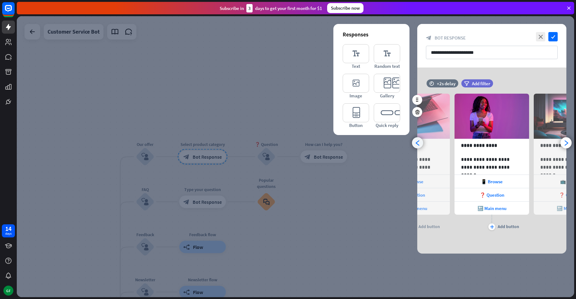
click at [416, 141] on icon "arrowhead_left" at bounding box center [418, 143] width 6 height 6
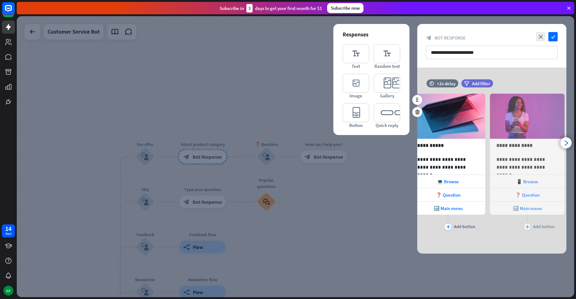
scroll to position [0, 0]
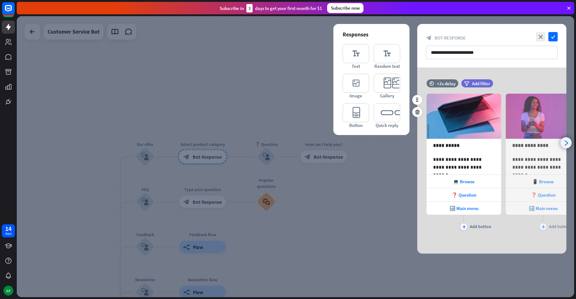
click at [567, 143] on icon "arrowhead_right" at bounding box center [567, 143] width 6 height 6
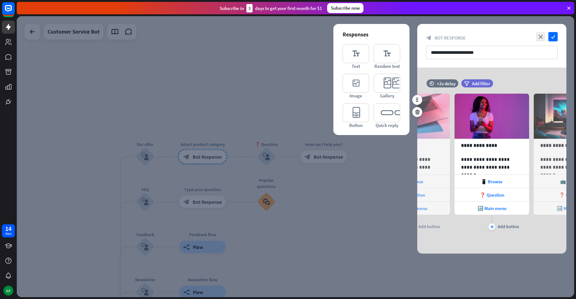
scroll to position [0, 51]
click at [567, 144] on icon "arrowhead_right" at bounding box center [567, 143] width 6 height 6
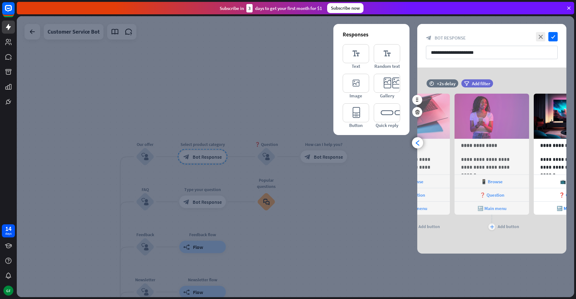
scroll to position [0, 131]
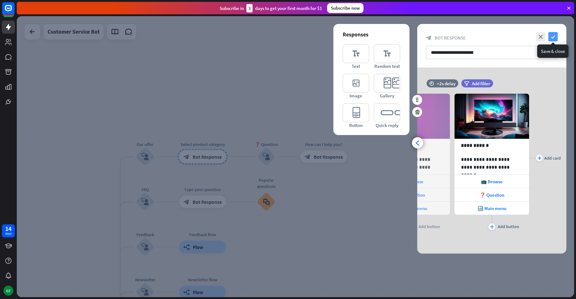
click at [553, 36] on icon "check" at bounding box center [553, 36] width 9 height 9
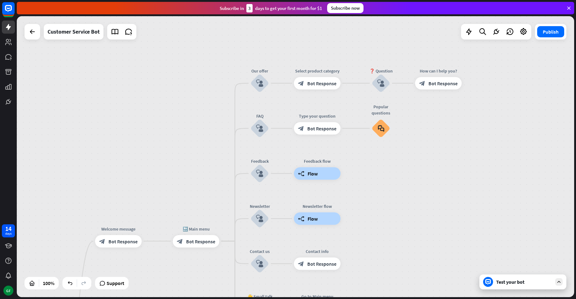
drag, startPoint x: 247, startPoint y: 81, endPoint x: 368, endPoint y: 2, distance: 144.4
click at [368, 2] on div "close Product Help First steps Get started with ChatBot Help Center Follow step…" at bounding box center [297, 149] width 560 height 299
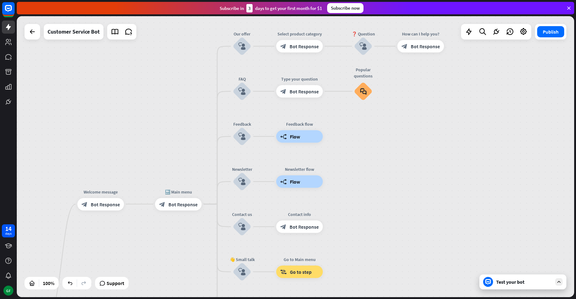
drag, startPoint x: 207, startPoint y: 155, endPoint x: 185, endPoint y: 125, distance: 36.7
click at [185, 125] on div "home_2 Start point Welcome message block_bot_response Bot Response 🔙 Main menu …" at bounding box center [296, 156] width 558 height 281
click at [301, 136] on div "builder_tree Flow" at bounding box center [299, 136] width 47 height 12
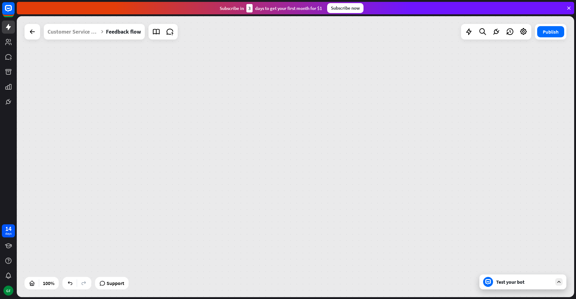
click at [301, 136] on div "home_2 Start point Welcome message block_bot_response Bot Response 🔙 Main menu …" at bounding box center [296, 156] width 558 height 281
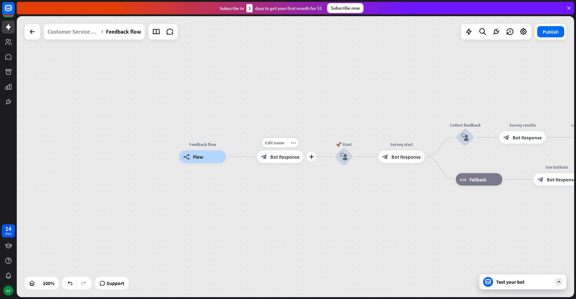
click at [279, 158] on span "Bot Response" at bounding box center [285, 157] width 29 height 6
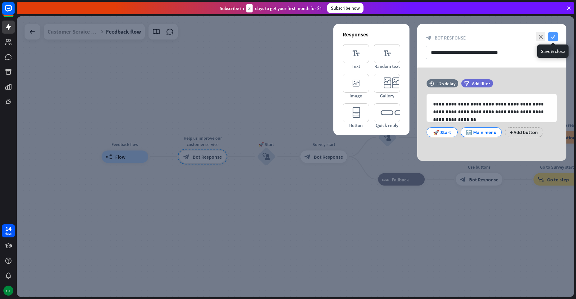
click at [557, 36] on icon "check" at bounding box center [553, 36] width 9 height 9
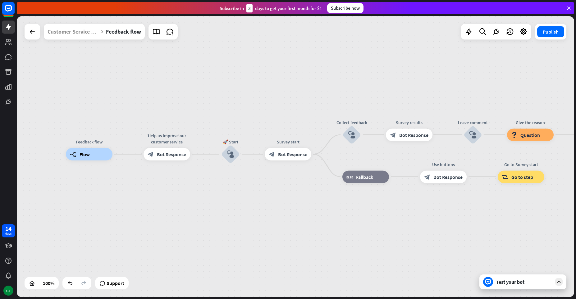
drag, startPoint x: 333, startPoint y: 180, endPoint x: 261, endPoint y: 169, distance: 72.9
click at [261, 170] on div "Feedback flow builder_tree Flow Help us improve our customer service block_bot_…" at bounding box center [345, 294] width 558 height 281
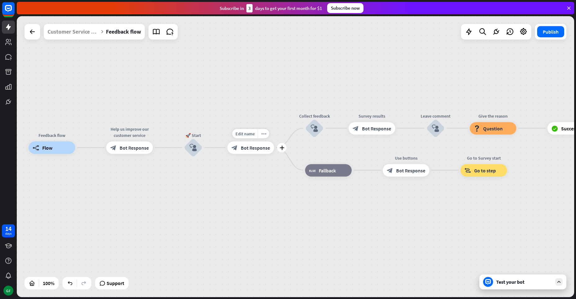
click at [249, 150] on span "Bot Response" at bounding box center [255, 148] width 29 height 6
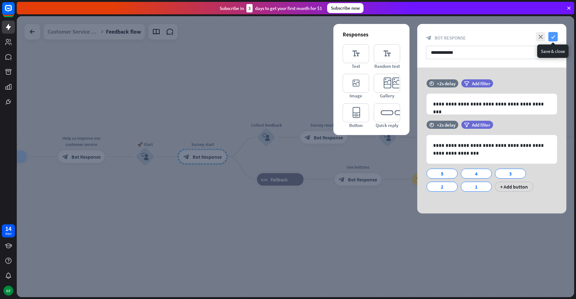
click at [552, 39] on icon "check" at bounding box center [553, 36] width 9 height 9
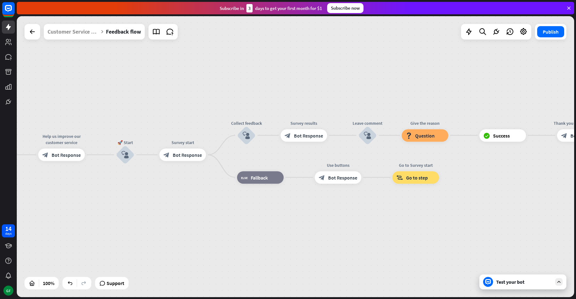
drag, startPoint x: 301, startPoint y: 83, endPoint x: 247, endPoint y: 80, distance: 54.8
click at [247, 80] on div "Feedback flow builder_tree Flow Help us improve our customer service block_bot_…" at bounding box center [296, 156] width 558 height 281
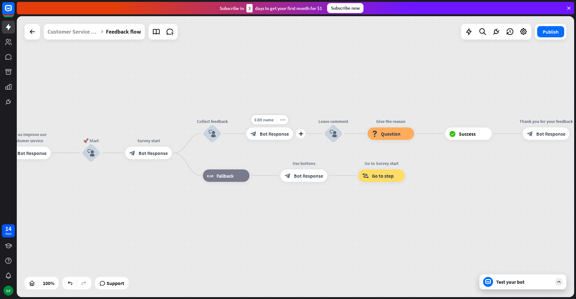
click at [268, 135] on span "Bot Response" at bounding box center [274, 133] width 29 height 6
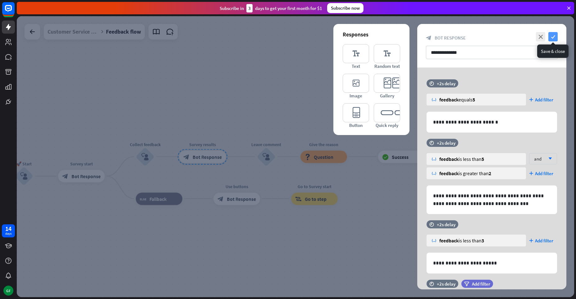
click at [551, 39] on icon "check" at bounding box center [553, 36] width 9 height 9
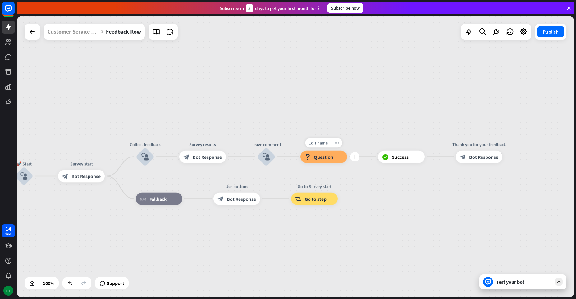
click at [318, 156] on span "Question" at bounding box center [324, 157] width 20 height 6
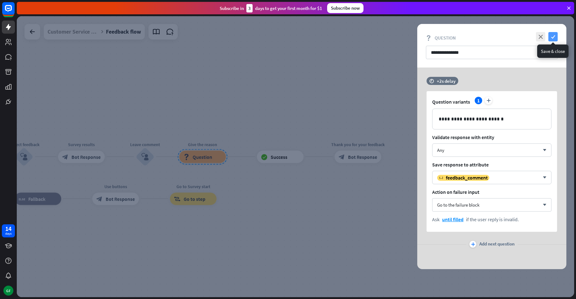
click at [552, 37] on icon "check" at bounding box center [553, 36] width 9 height 9
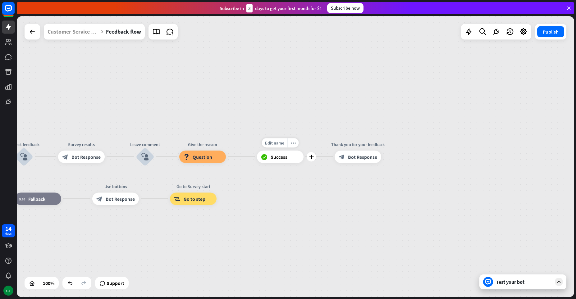
click at [273, 158] on span "Success" at bounding box center [279, 157] width 17 height 6
click at [205, 156] on span "Question" at bounding box center [203, 157] width 20 height 6
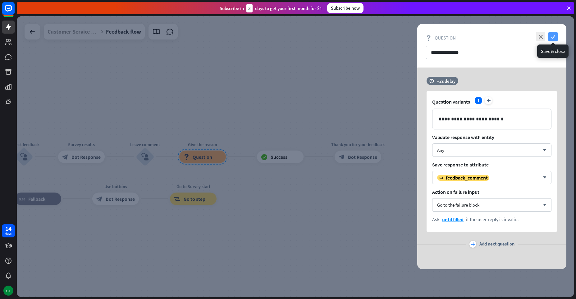
click at [551, 38] on icon "check" at bounding box center [553, 36] width 9 height 9
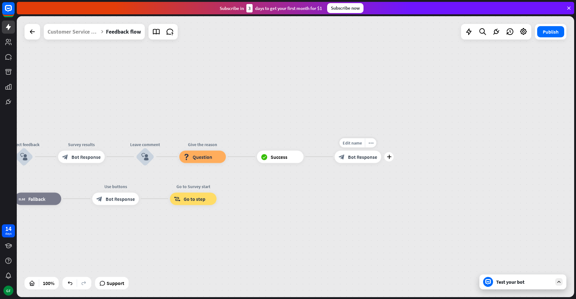
click at [349, 159] on span "Bot Response" at bounding box center [362, 157] width 29 height 6
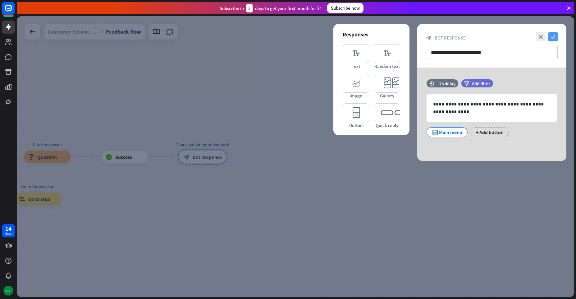
click at [553, 36] on icon "check" at bounding box center [553, 36] width 9 height 9
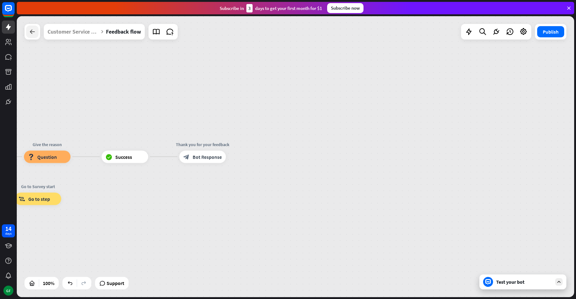
click at [35, 38] on div at bounding box center [32, 31] width 12 height 12
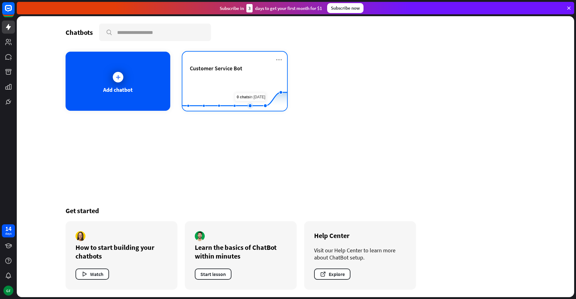
click at [240, 80] on rect at bounding box center [235, 95] width 105 height 39
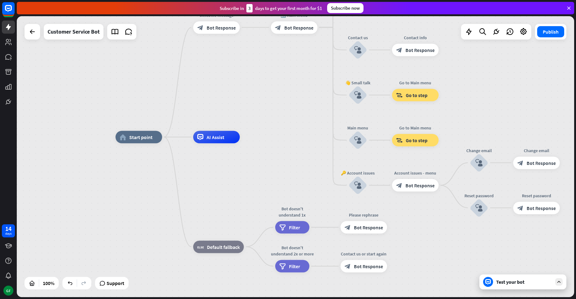
drag, startPoint x: 266, startPoint y: 127, endPoint x: 253, endPoint y: 107, distance: 23.4
click at [253, 107] on div "home_2 Start point Welcome message block_bot_response Bot Response 🔙 Main menu …" at bounding box center [296, 156] width 558 height 281
click at [207, 137] on span "AI Assist" at bounding box center [216, 137] width 18 height 6
click at [214, 137] on span "AI Assist" at bounding box center [216, 137] width 18 height 6
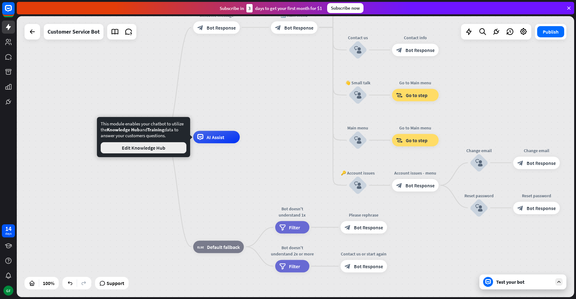
click at [145, 148] on button "Edit Knowledge Hub" at bounding box center [144, 147] width 86 height 11
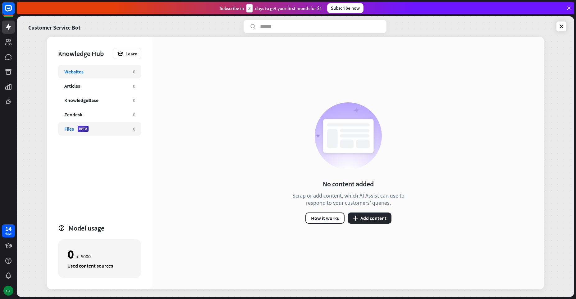
click at [63, 124] on div "Files BETA 0" at bounding box center [99, 129] width 83 height 14
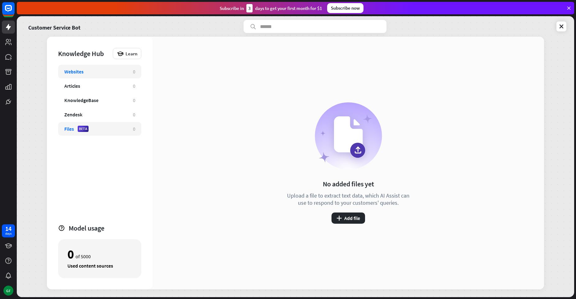
click at [83, 72] on div "Websites" at bounding box center [73, 71] width 19 height 6
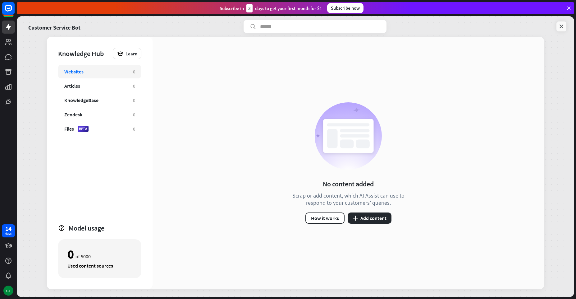
click at [560, 28] on icon at bounding box center [562, 26] width 6 height 6
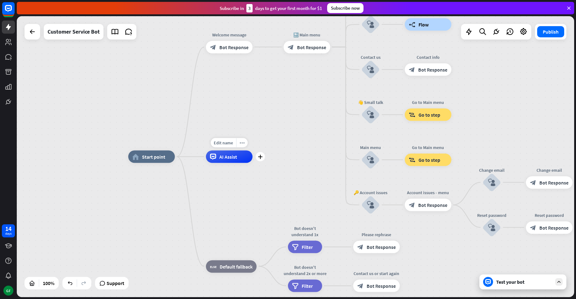
click at [222, 160] on div "AI Assist" at bounding box center [229, 156] width 47 height 12
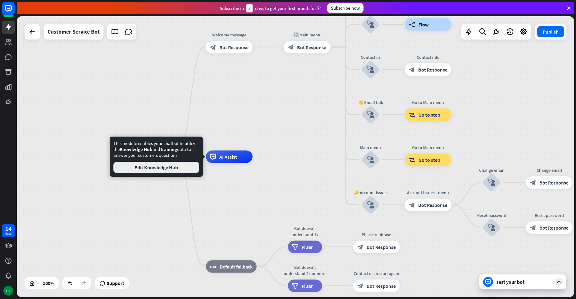
click at [153, 169] on button "Edit Knowledge Hub" at bounding box center [156, 167] width 86 height 11
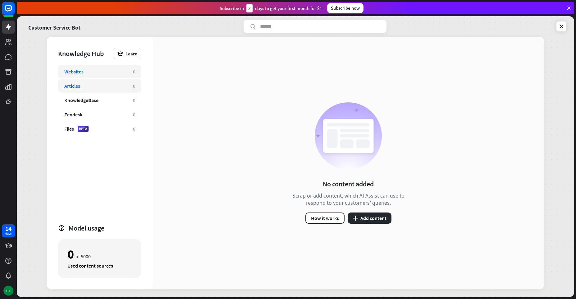
click at [72, 90] on div "Articles 0" at bounding box center [99, 86] width 83 height 14
click at [82, 73] on div "Websites" at bounding box center [73, 71] width 19 height 6
click at [557, 24] on link at bounding box center [562, 26] width 10 height 10
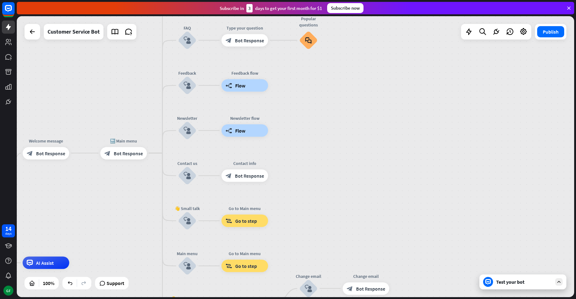
drag, startPoint x: 306, startPoint y: 85, endPoint x: 127, endPoint y: 191, distance: 207.7
click at [127, 191] on div "home_2 Start point Welcome message block_bot_response Bot Response 🔙 Main menu …" at bounding box center [296, 156] width 558 height 281
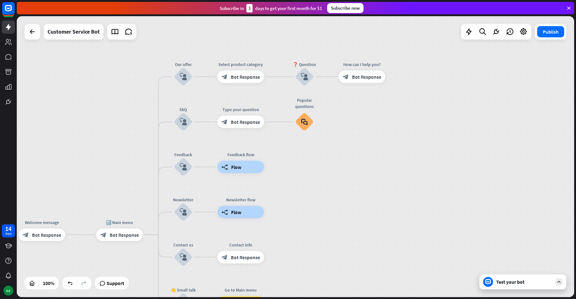
drag, startPoint x: 357, startPoint y: 103, endPoint x: 353, endPoint y: 185, distance: 81.5
click at [353, 185] on div "home_2 Start point Welcome message block_bot_response Bot Response 🔙 Main menu …" at bounding box center [296, 156] width 558 height 281
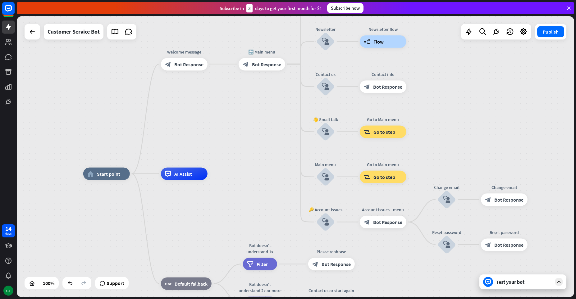
drag, startPoint x: 349, startPoint y: 245, endPoint x: 493, endPoint y: 75, distance: 222.6
click at [493, 75] on div "home_2 Start point Welcome message block_bot_response Bot Response 🔙 Main menu …" at bounding box center [296, 156] width 558 height 281
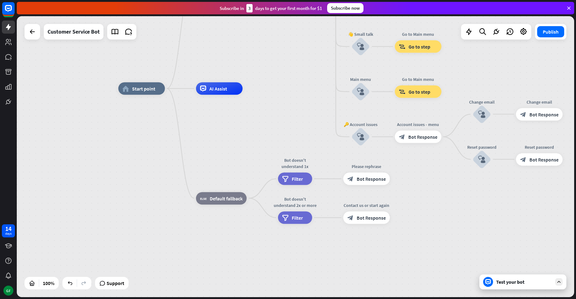
drag, startPoint x: 257, startPoint y: 178, endPoint x: 299, endPoint y: 92, distance: 95.4
click at [299, 92] on div "home_2 Start point Welcome message block_bot_response Bot Response 🔙 Main menu …" at bounding box center [397, 229] width 558 height 281
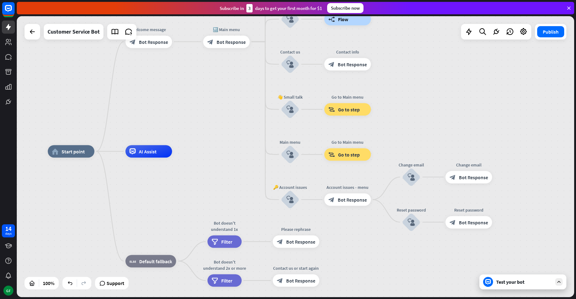
drag, startPoint x: 300, startPoint y: 95, endPoint x: 210, endPoint y: 168, distance: 116.1
click at [210, 168] on div "home_2 Start point Welcome message block_bot_response Bot Response 🔙 Main menu …" at bounding box center [327, 291] width 558 height 281
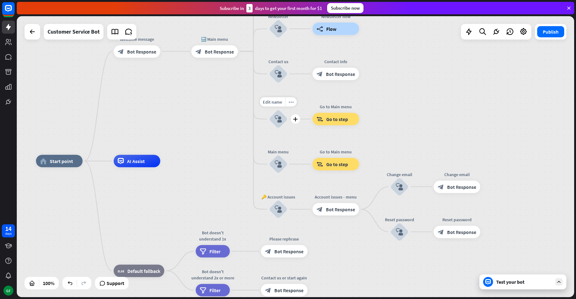
click at [275, 119] on icon "block_user_input" at bounding box center [278, 118] width 7 height 7
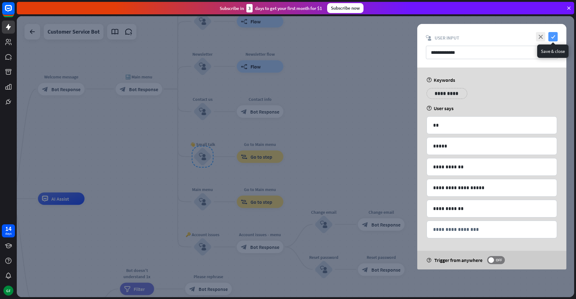
click at [553, 35] on icon "check" at bounding box center [553, 36] width 9 height 9
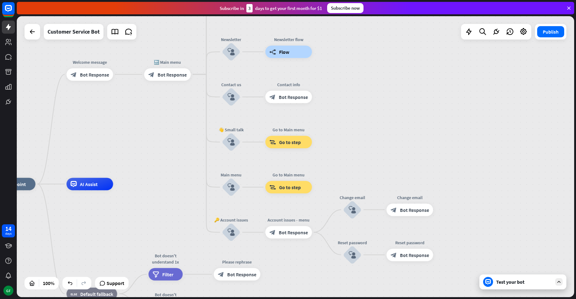
drag, startPoint x: 336, startPoint y: 107, endPoint x: 366, endPoint y: 92, distance: 33.1
click at [366, 92] on div "home_2 Start point Welcome message block_bot_response Bot Response 🔙 Main menu …" at bounding box center [296, 156] width 558 height 281
click at [280, 146] on div "block_goto Go to step" at bounding box center [289, 142] width 47 height 12
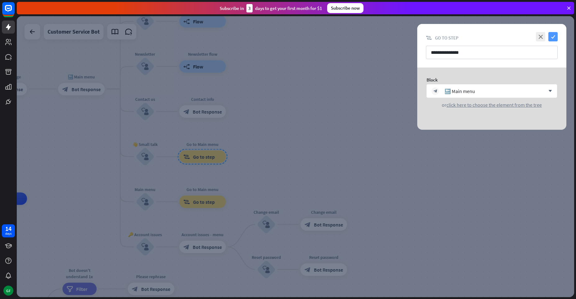
click at [551, 39] on icon "check" at bounding box center [553, 36] width 9 height 9
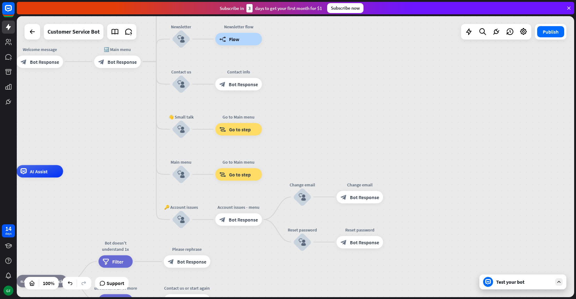
drag, startPoint x: 69, startPoint y: 201, endPoint x: 132, endPoint y: 165, distance: 73.2
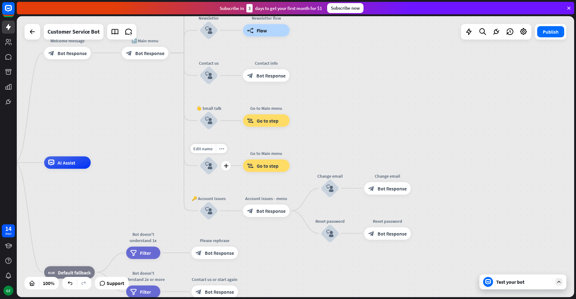
click at [210, 160] on div "block_user_input" at bounding box center [209, 165] width 19 height 19
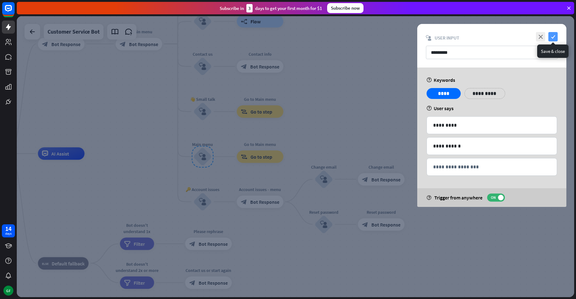
click at [556, 37] on icon "check" at bounding box center [553, 36] width 9 height 9
